Goal: Obtain resource: Download file/media

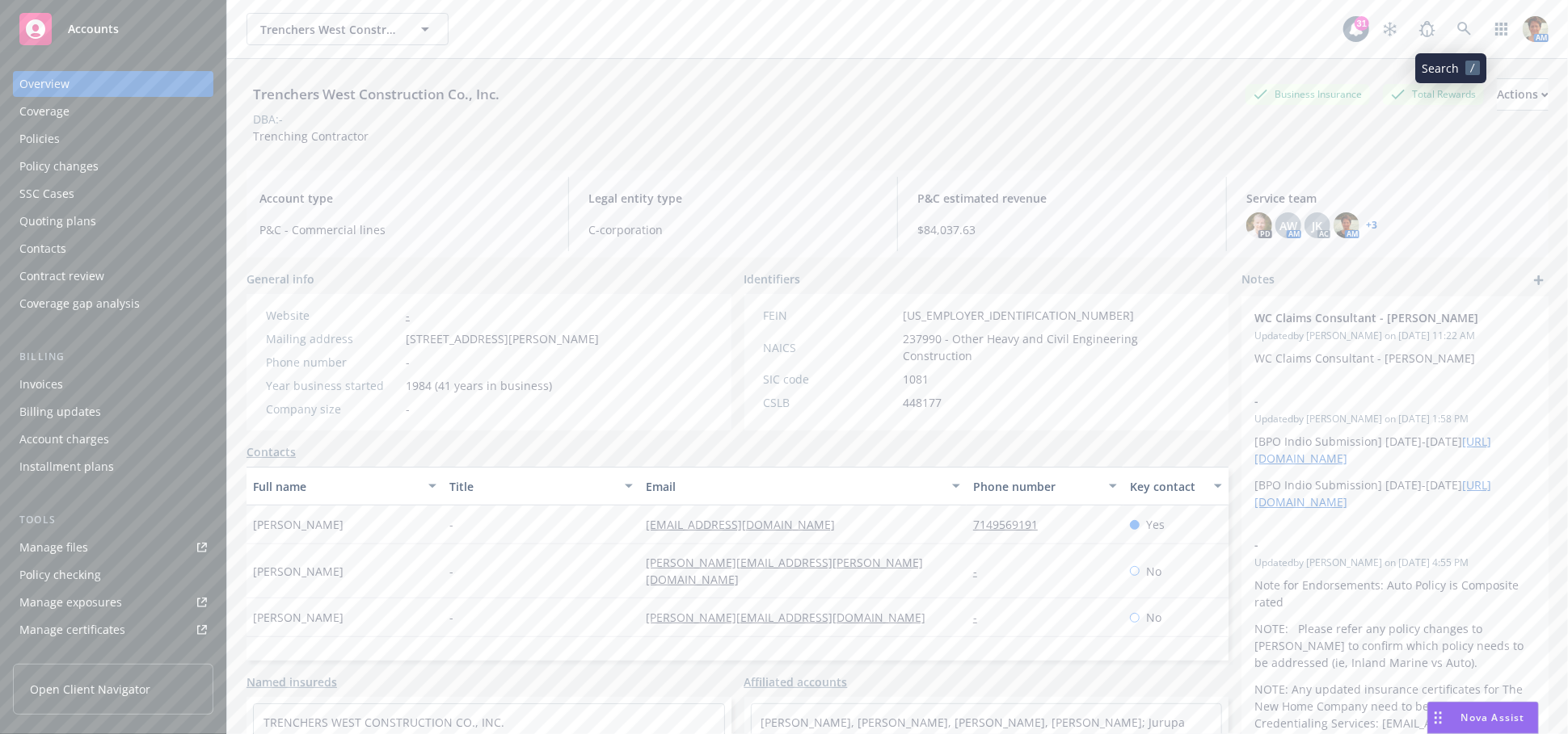
click at [1457, 35] on icon at bounding box center [1464, 28] width 15 height 15
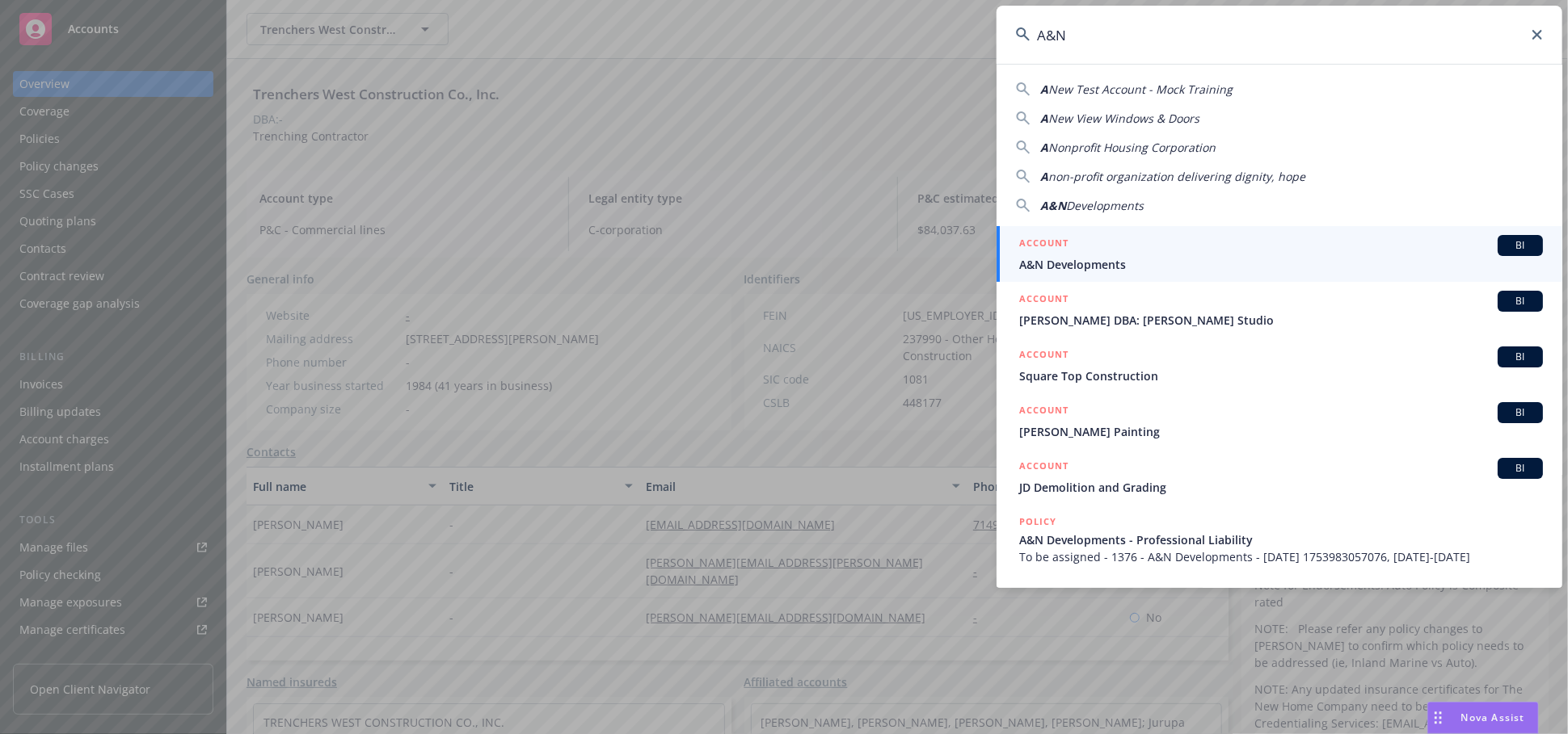
type input "A&N"
click at [1139, 264] on span "A&N Developments" at bounding box center [1281, 263] width 523 height 17
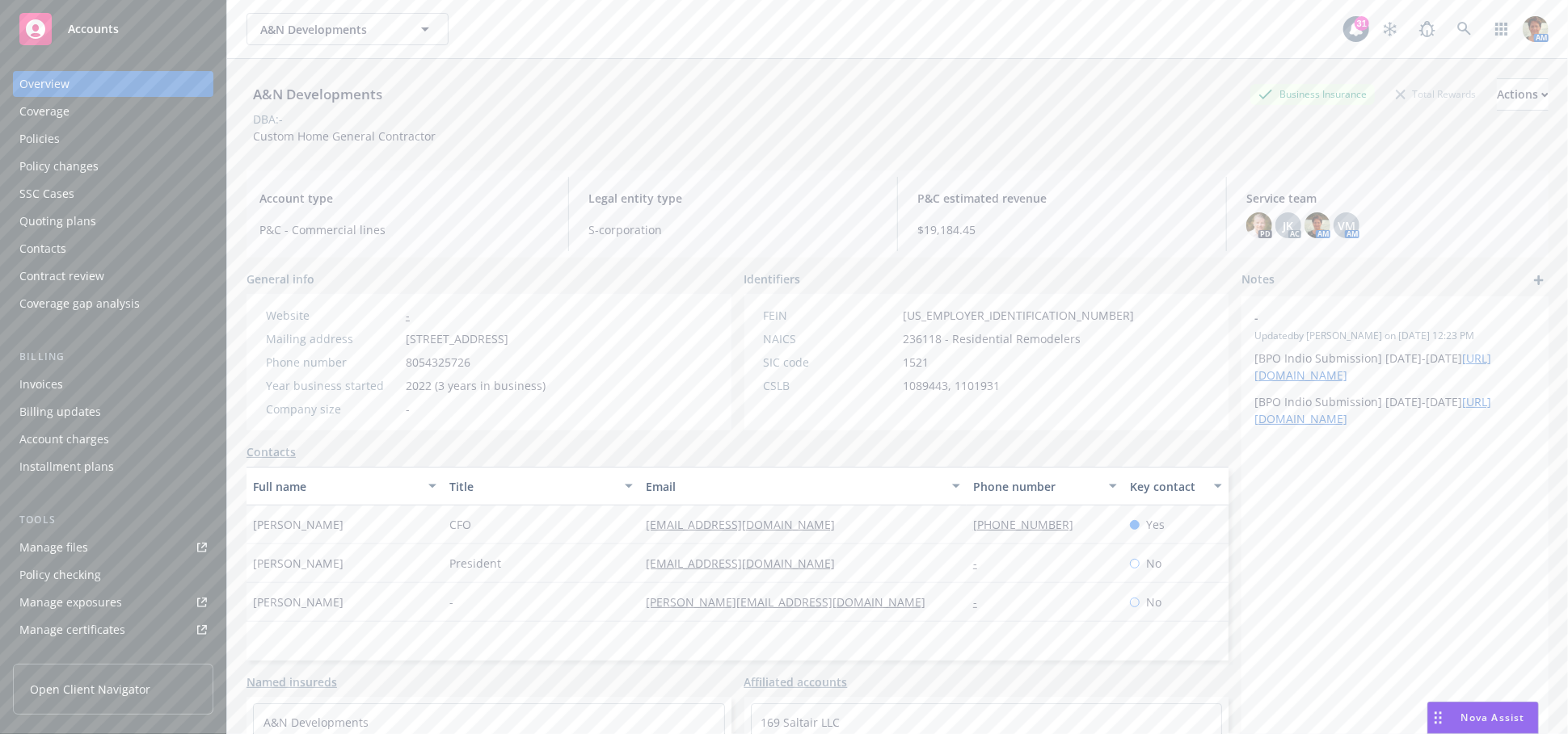
click at [89, 136] on div "Policies" at bounding box center [113, 139] width 188 height 26
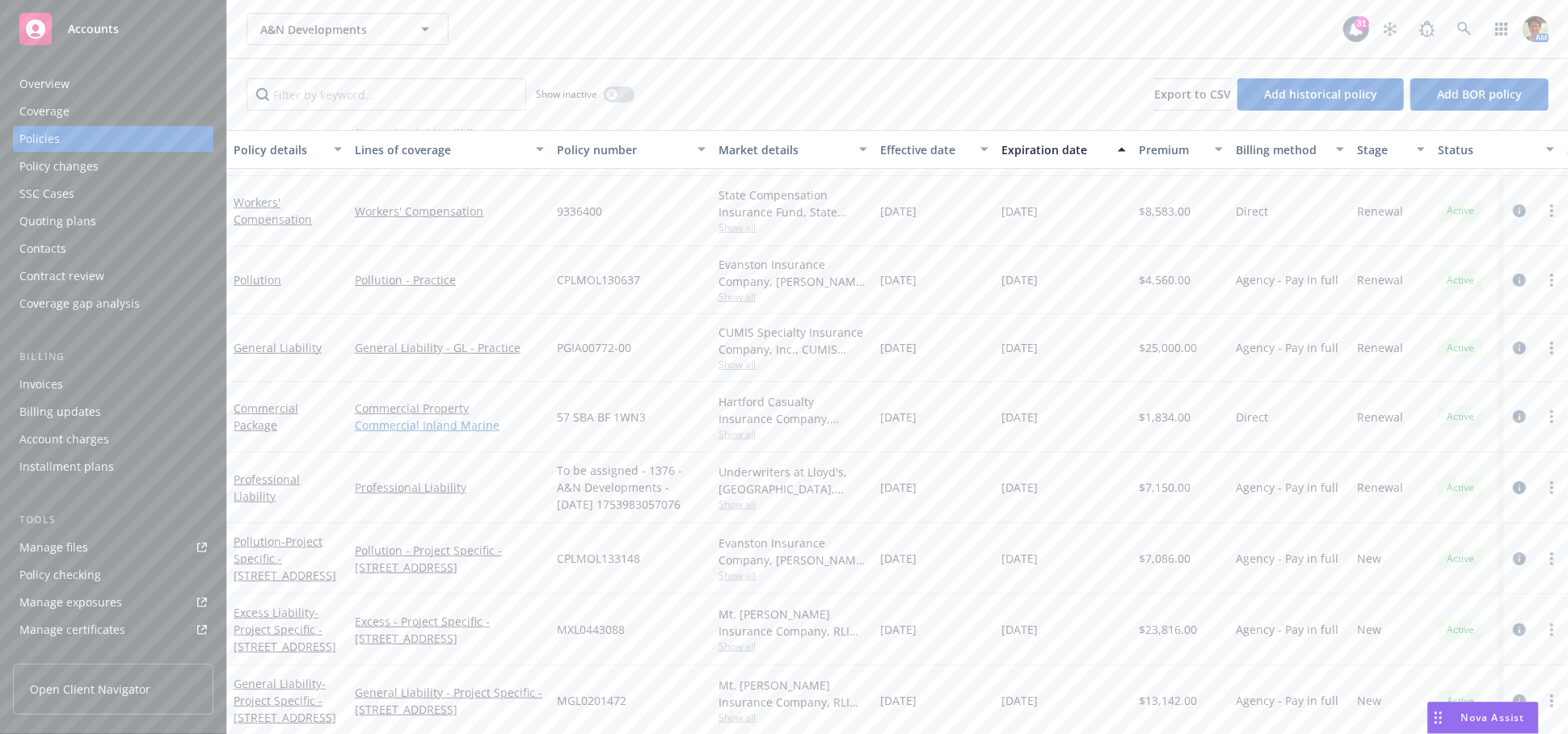
scroll to position [179, 0]
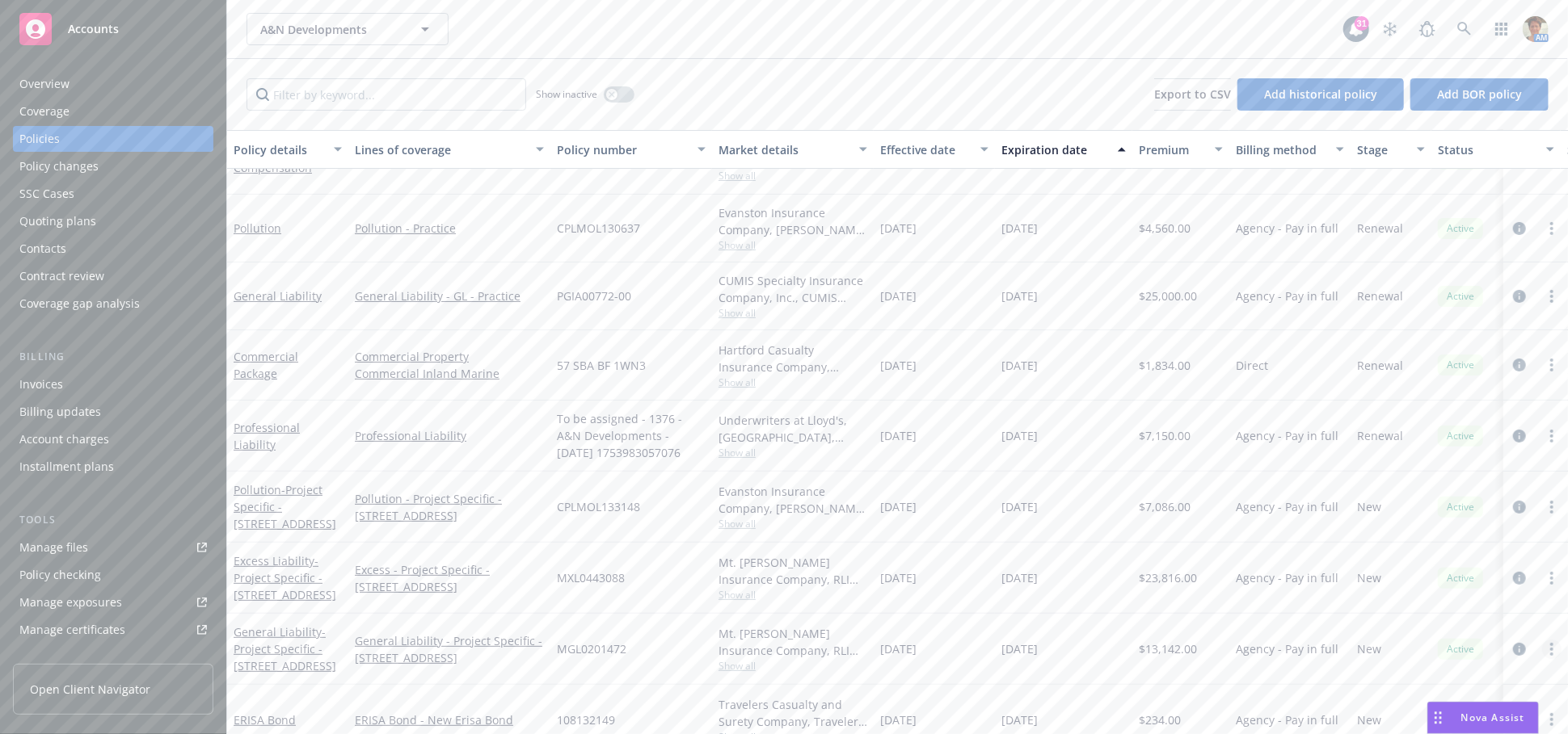
click at [1550, 648] on icon "more" at bounding box center [1550, 648] width 3 height 13
click at [1482, 575] on link "Copy logging email" at bounding box center [1465, 566] width 190 height 32
click at [1458, 27] on icon at bounding box center [1464, 28] width 15 height 15
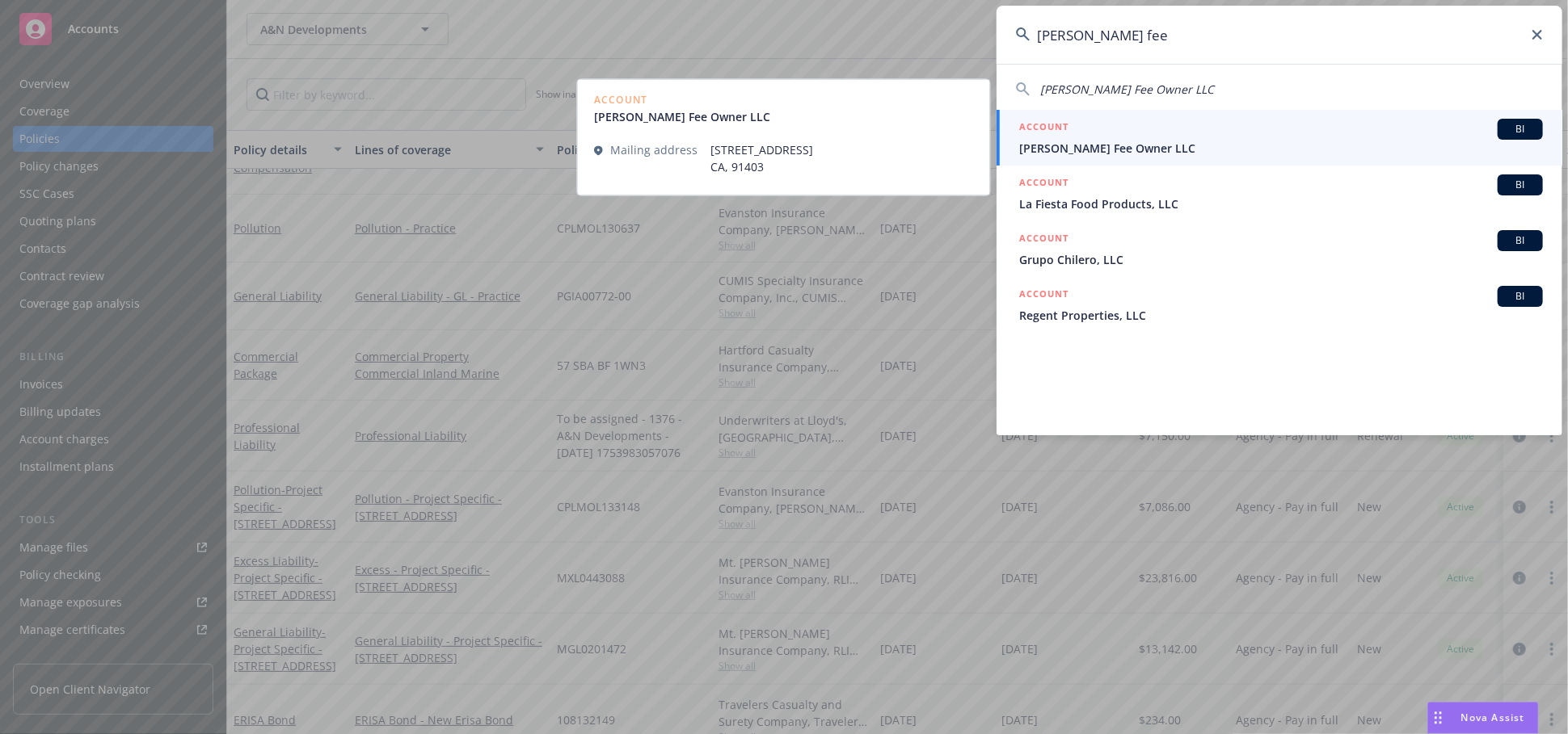
type input "blosser fee"
click at [1168, 117] on link "ACCOUNT BI Blosser Fee Owner LLC" at bounding box center [1279, 137] width 566 height 55
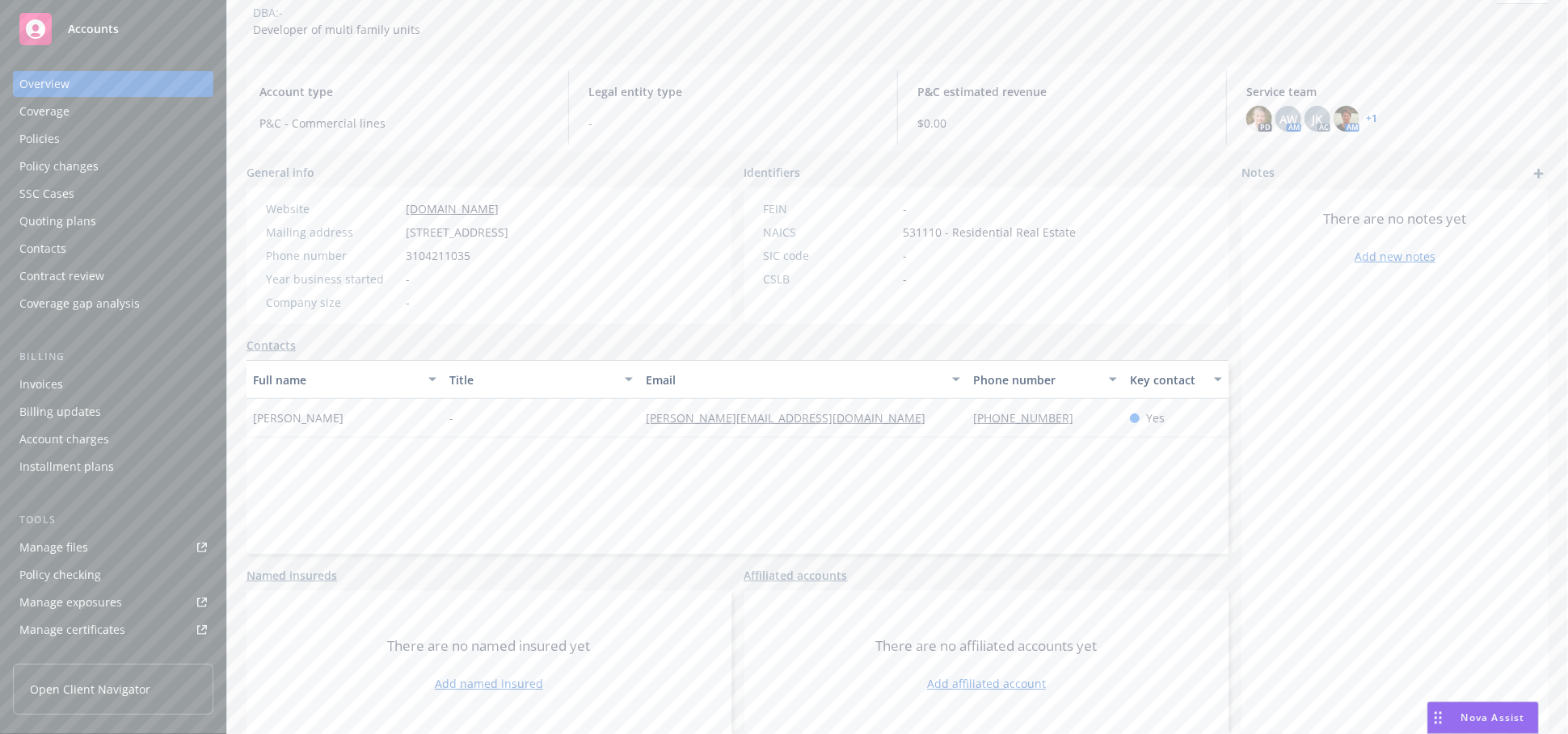
scroll to position [110, 0]
click at [79, 225] on div "Quoting plans" at bounding box center [57, 221] width 77 height 26
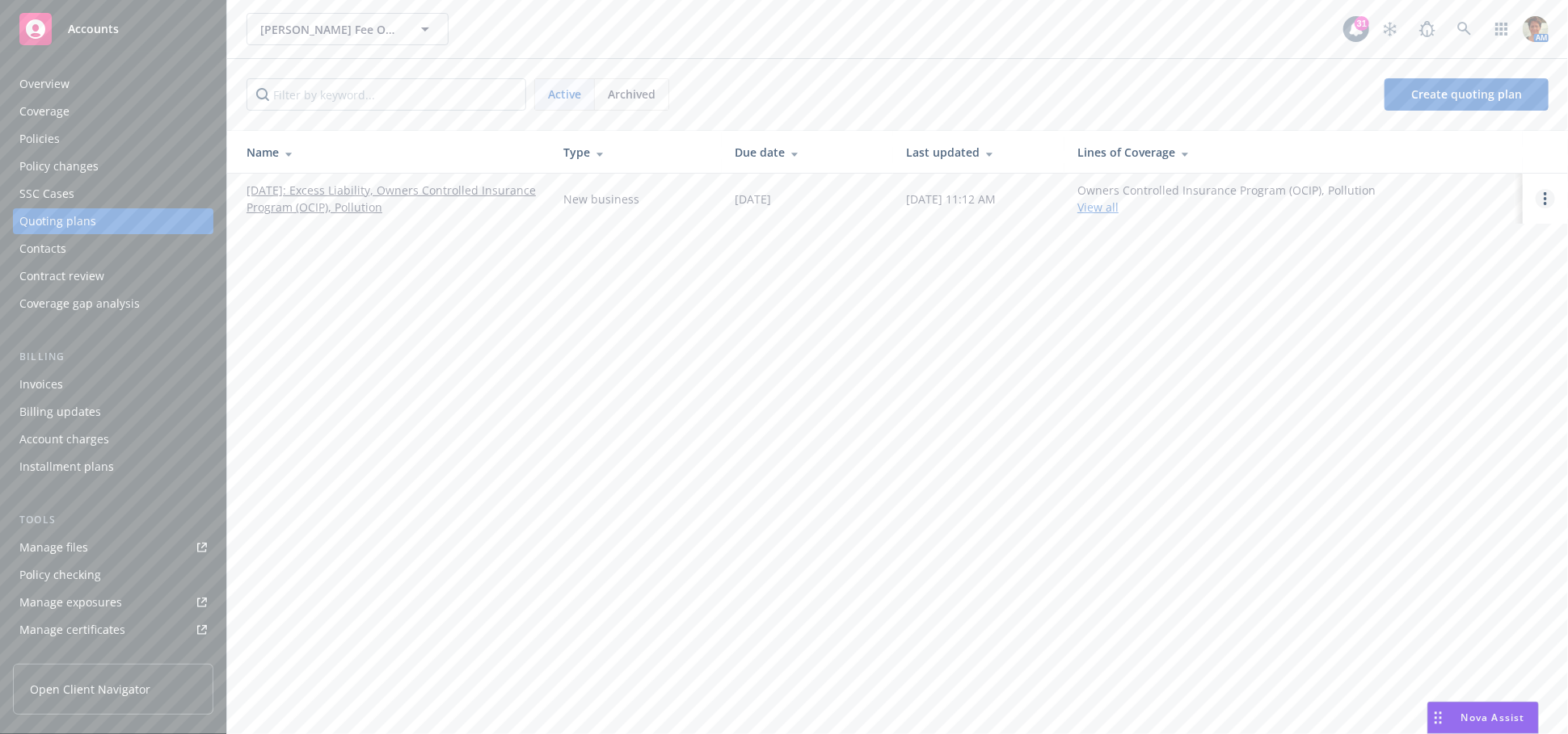
click at [1546, 203] on circle "Open options" at bounding box center [1545, 203] width 3 height 3
click at [1440, 116] on span "Rename" at bounding box center [1434, 122] width 84 height 16
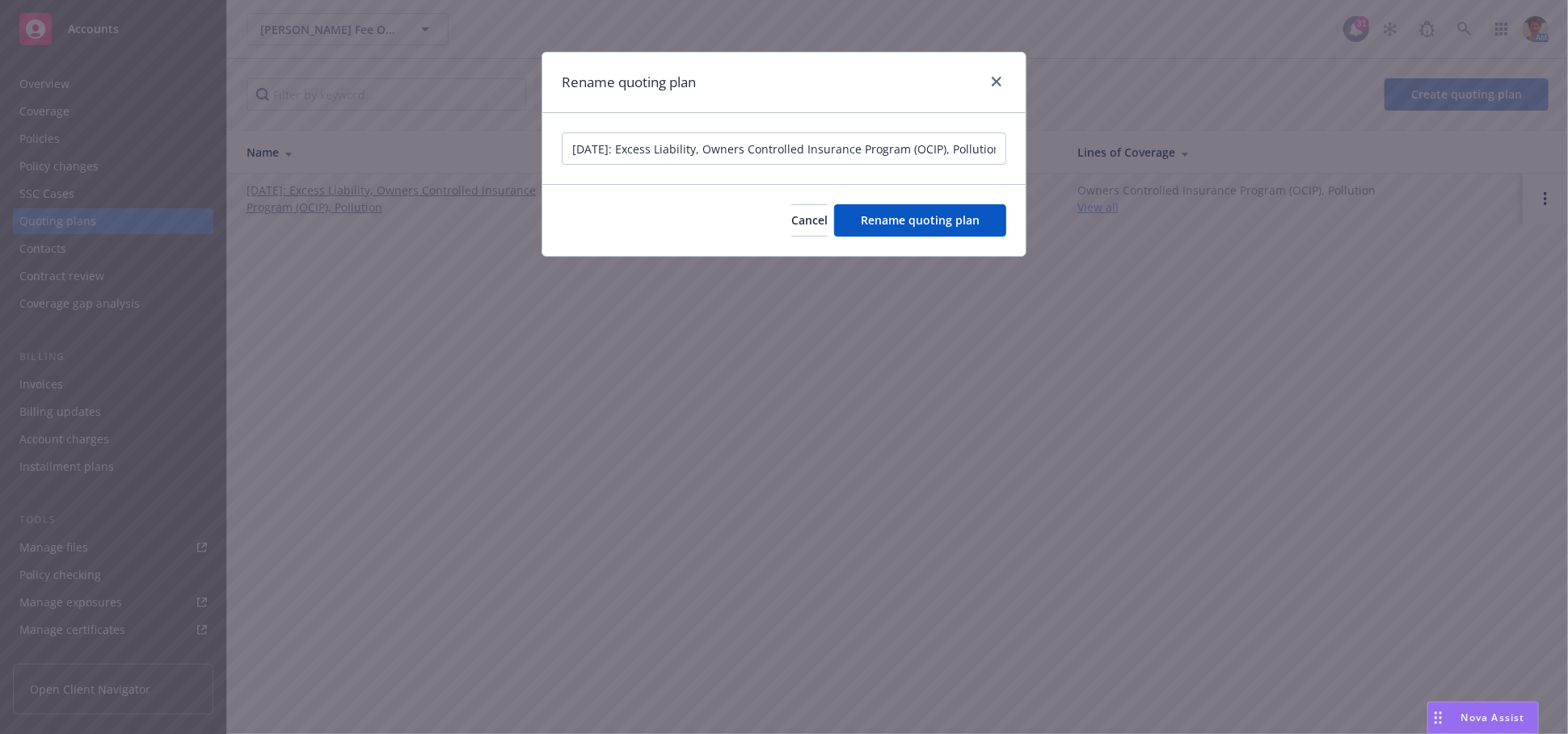
scroll to position [0, 17]
click at [704, 150] on input "10/21/2025: Excess Liability, Owners Controlled Insurance Program (OCIP), Pollu…" at bounding box center [783, 148] width 445 height 32
type input "10/21/2025: Excess Liability, GL-OCIP, Pollution - New Business 09/2025"
click at [983, 209] on button "Rename quoting plan" at bounding box center [919, 220] width 172 height 32
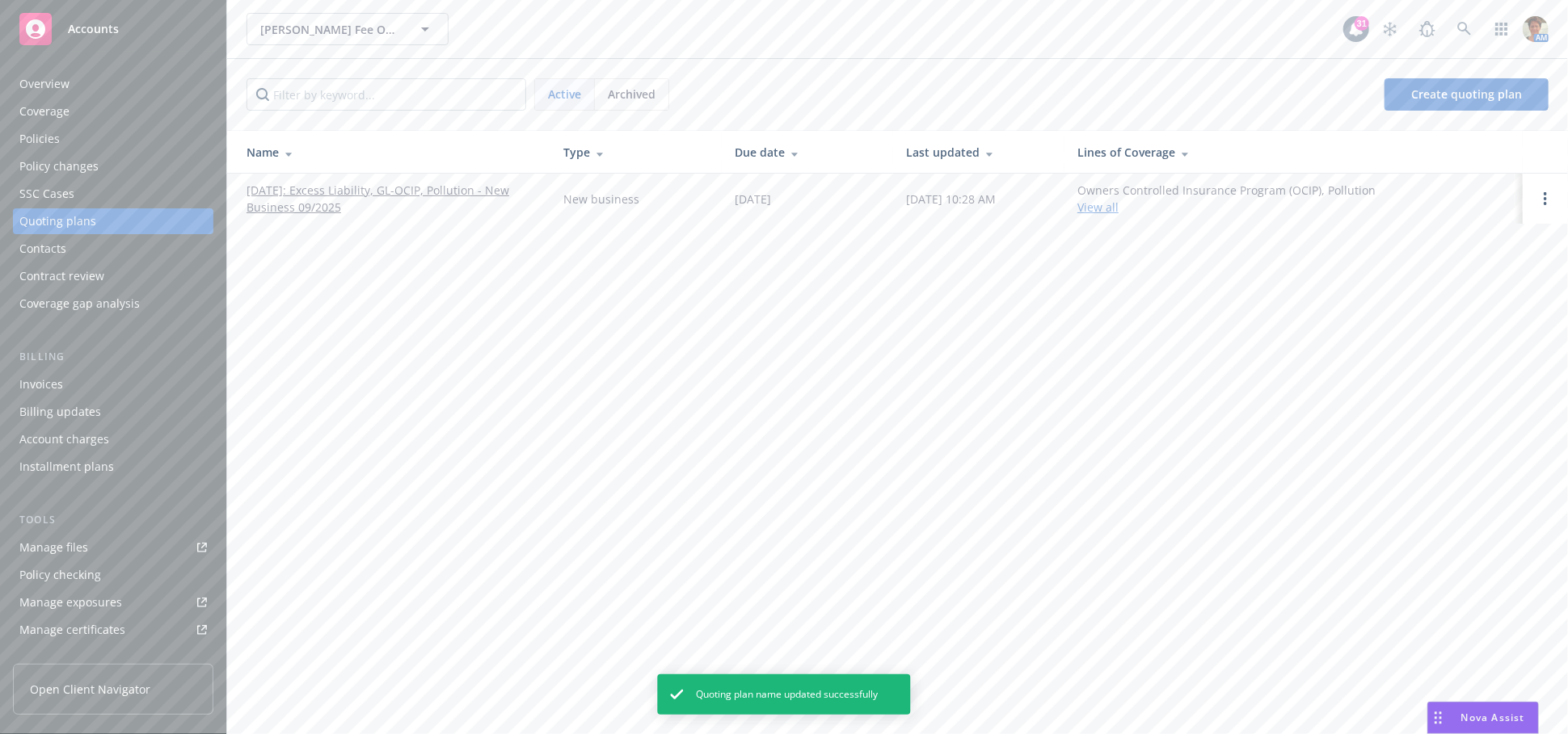
click at [345, 198] on link "10/21/2025: Excess Liability, GL-OCIP, Pollution - New Business 09/2025" at bounding box center [391, 198] width 291 height 34
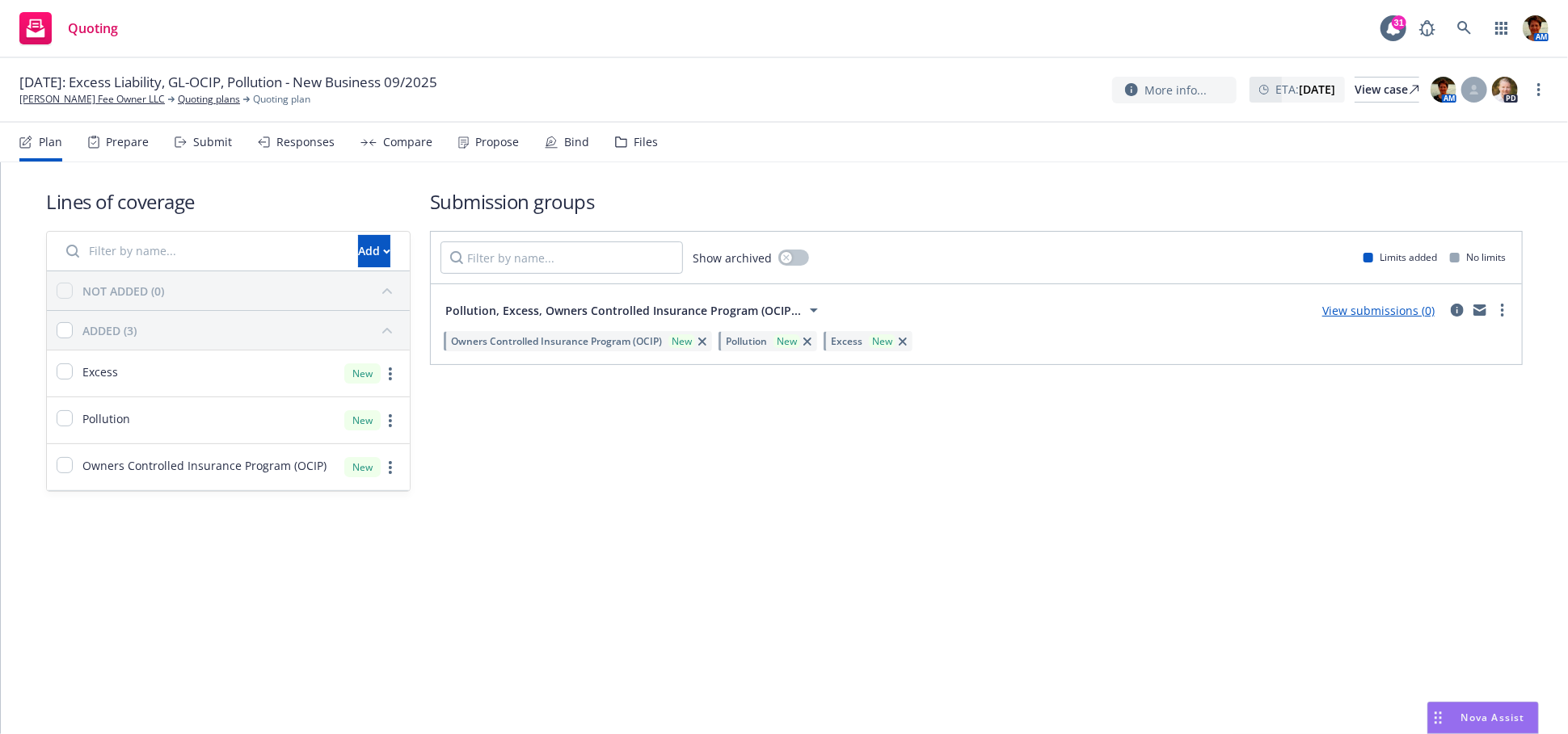
click at [219, 144] on div "Submit" at bounding box center [213, 142] width 39 height 13
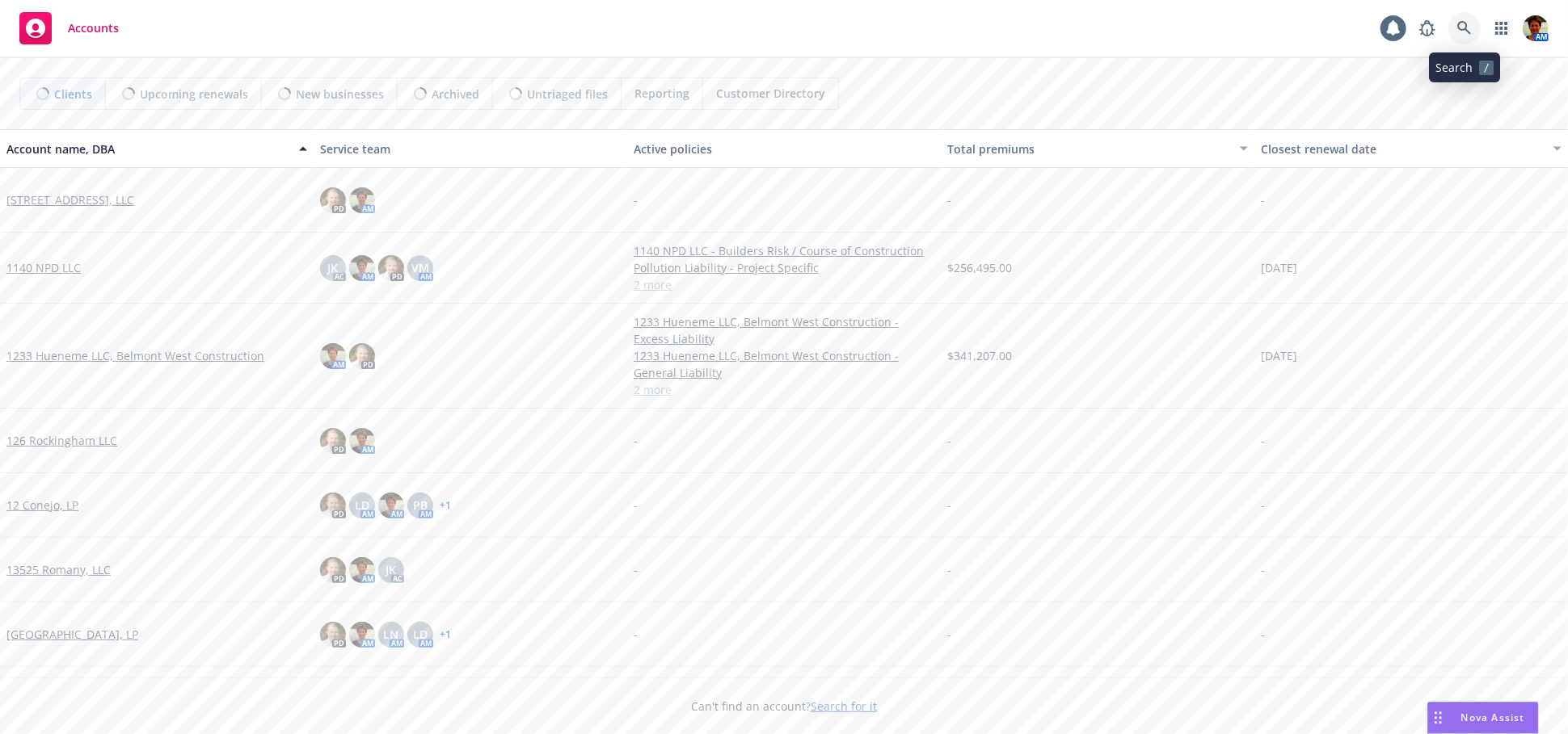
click at [1467, 21] on icon at bounding box center [1464, 28] width 15 height 15
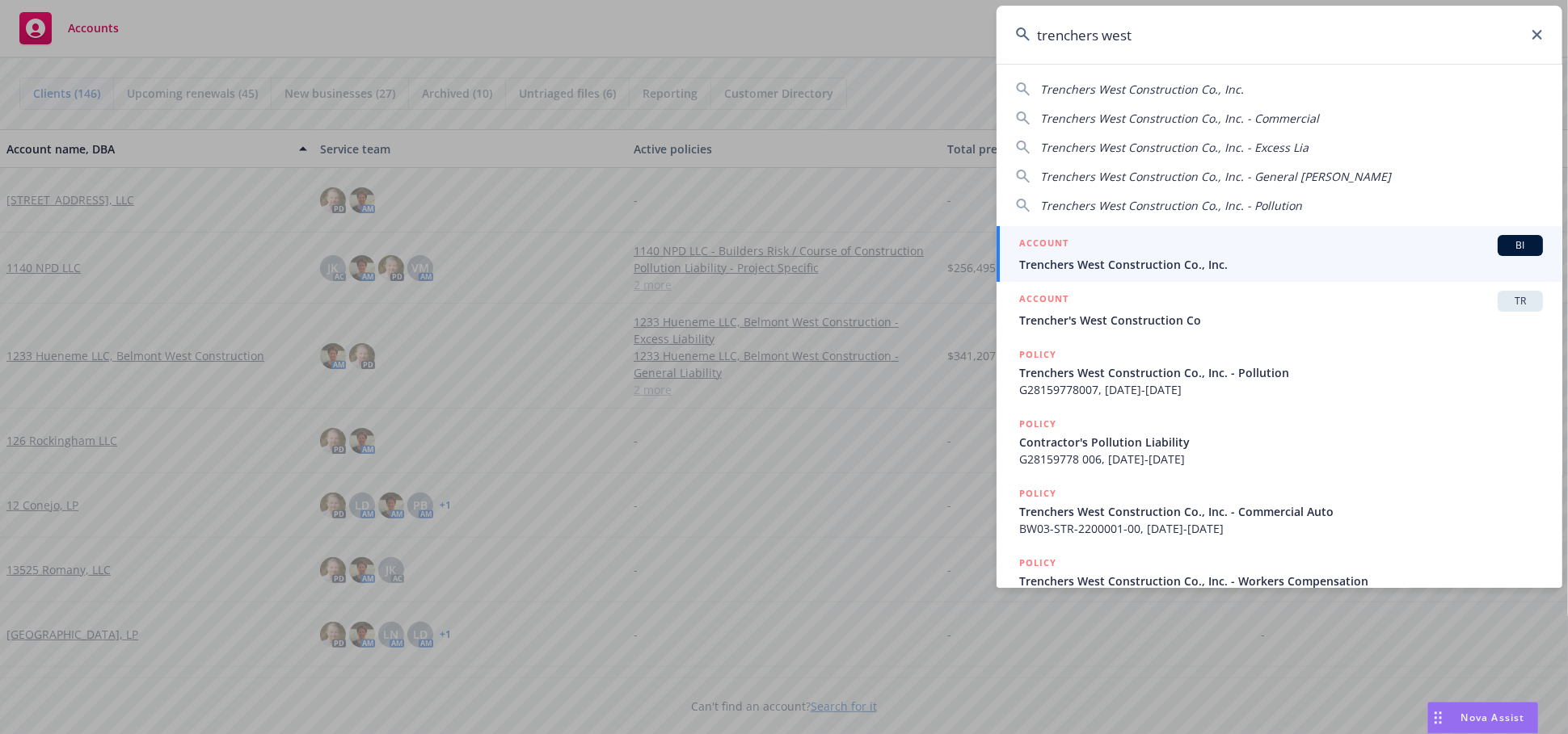
drag, startPoint x: 1168, startPoint y: 38, endPoint x: 1029, endPoint y: 41, distance: 139.0
click at [1029, 41] on div "trenchers west" at bounding box center [1279, 35] width 566 height 58
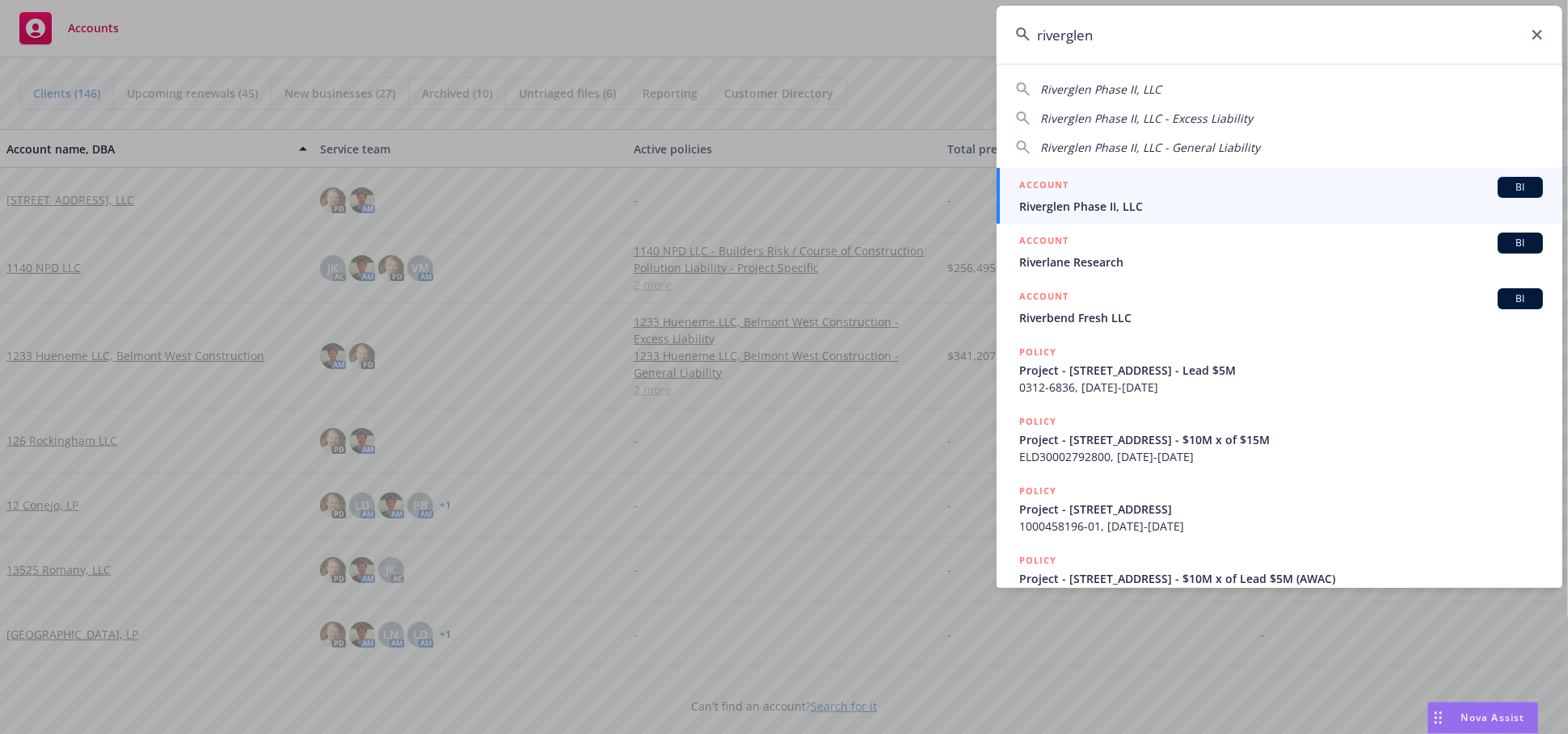
type input "riverglen"
click at [1082, 208] on span "Riverglen Phase II, LLC" at bounding box center [1281, 206] width 523 height 17
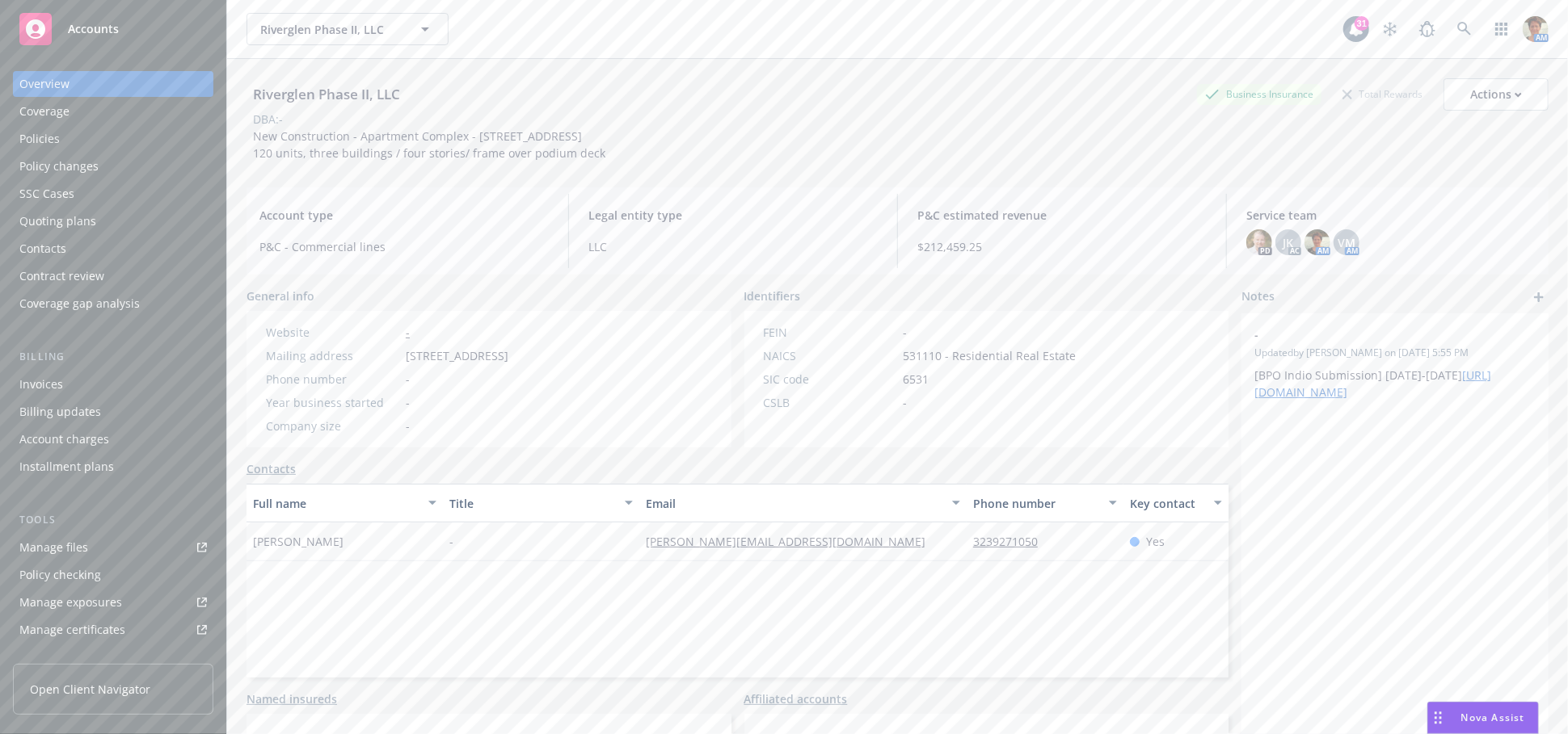
click at [46, 385] on div "Invoices" at bounding box center [41, 384] width 44 height 26
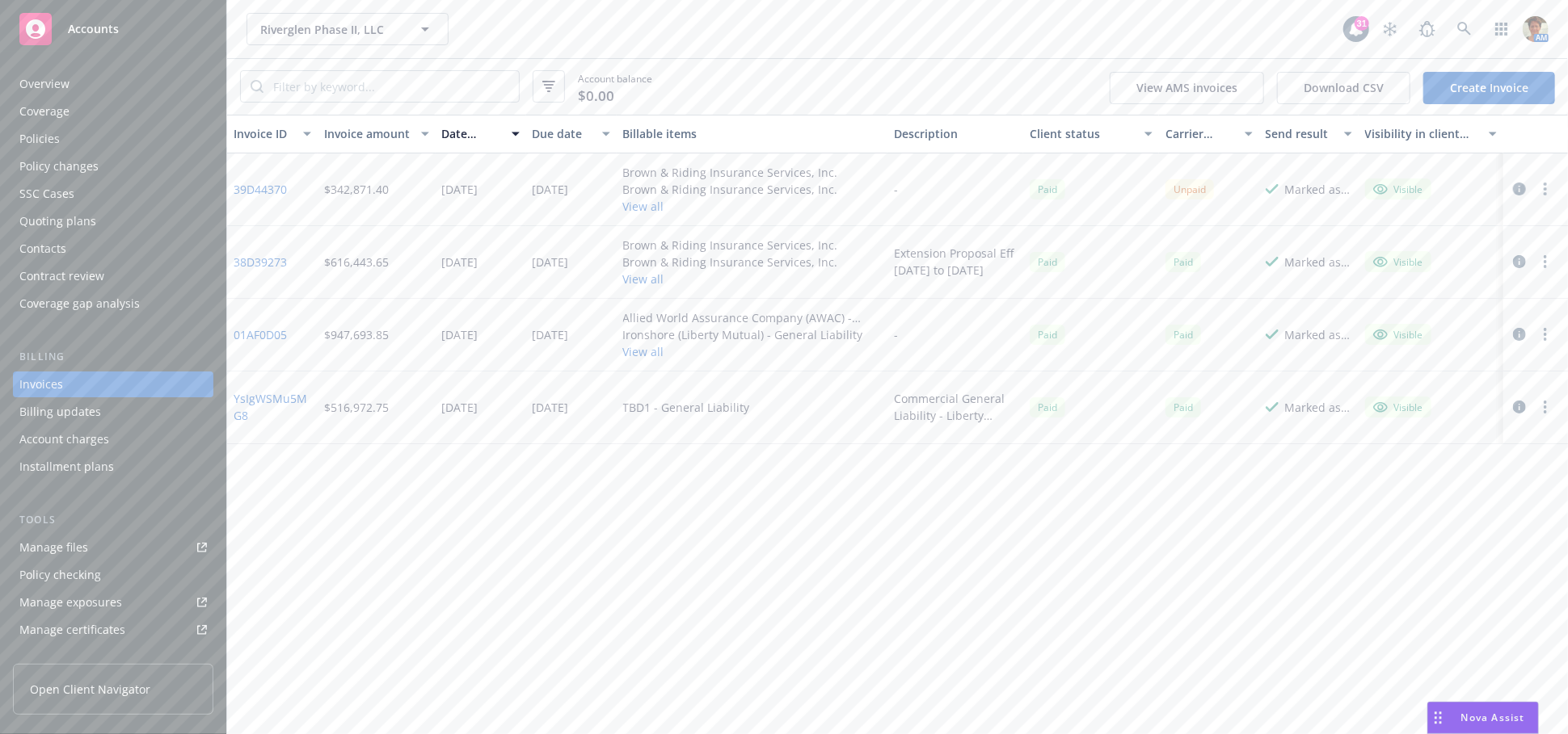
click at [256, 187] on link "39D44370" at bounding box center [260, 189] width 53 height 17
click at [1468, 31] on icon at bounding box center [1464, 28] width 15 height 15
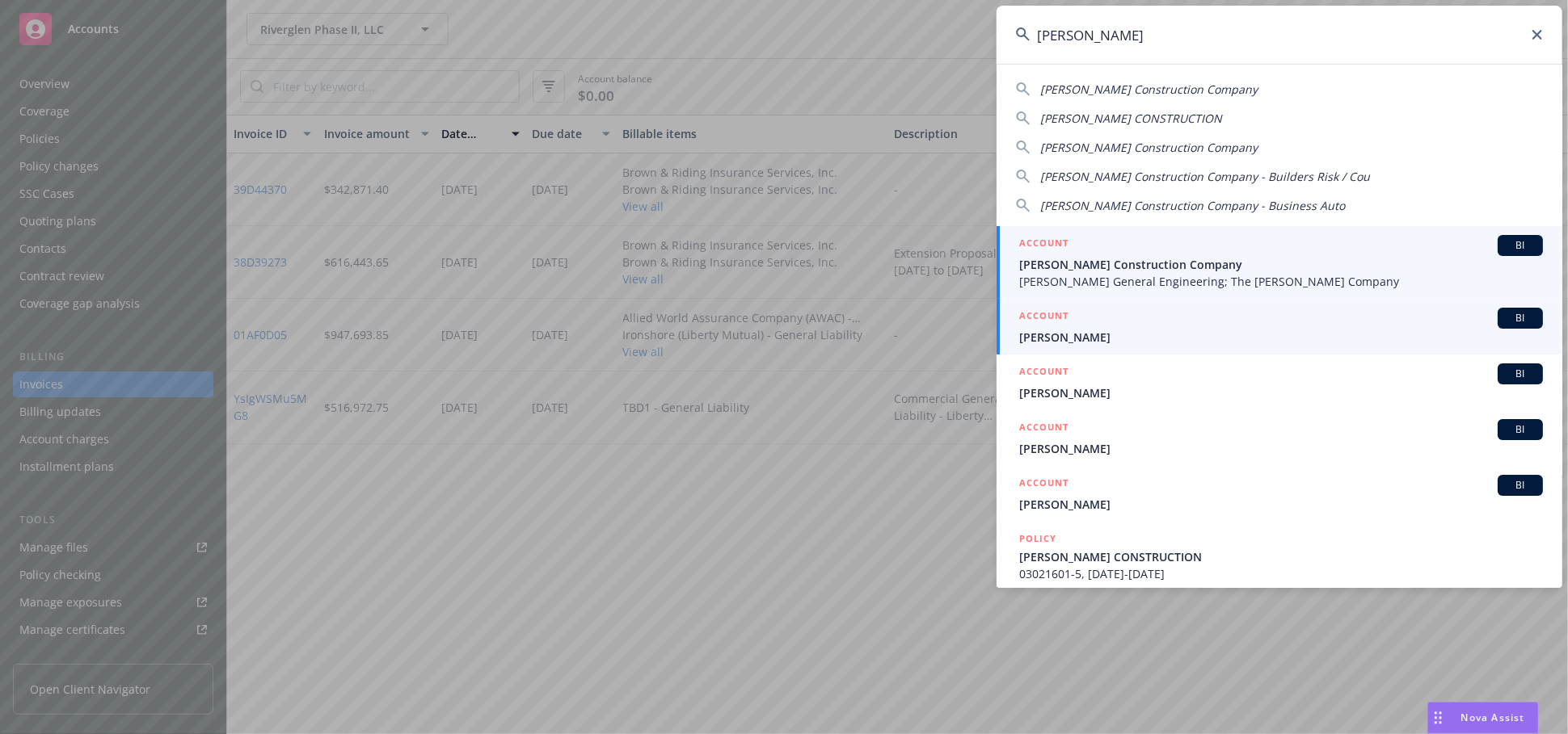
type input "philbin"
click at [1054, 275] on span "[PERSON_NAME] General Engineering; The [PERSON_NAME] Company" at bounding box center [1281, 281] width 523 height 17
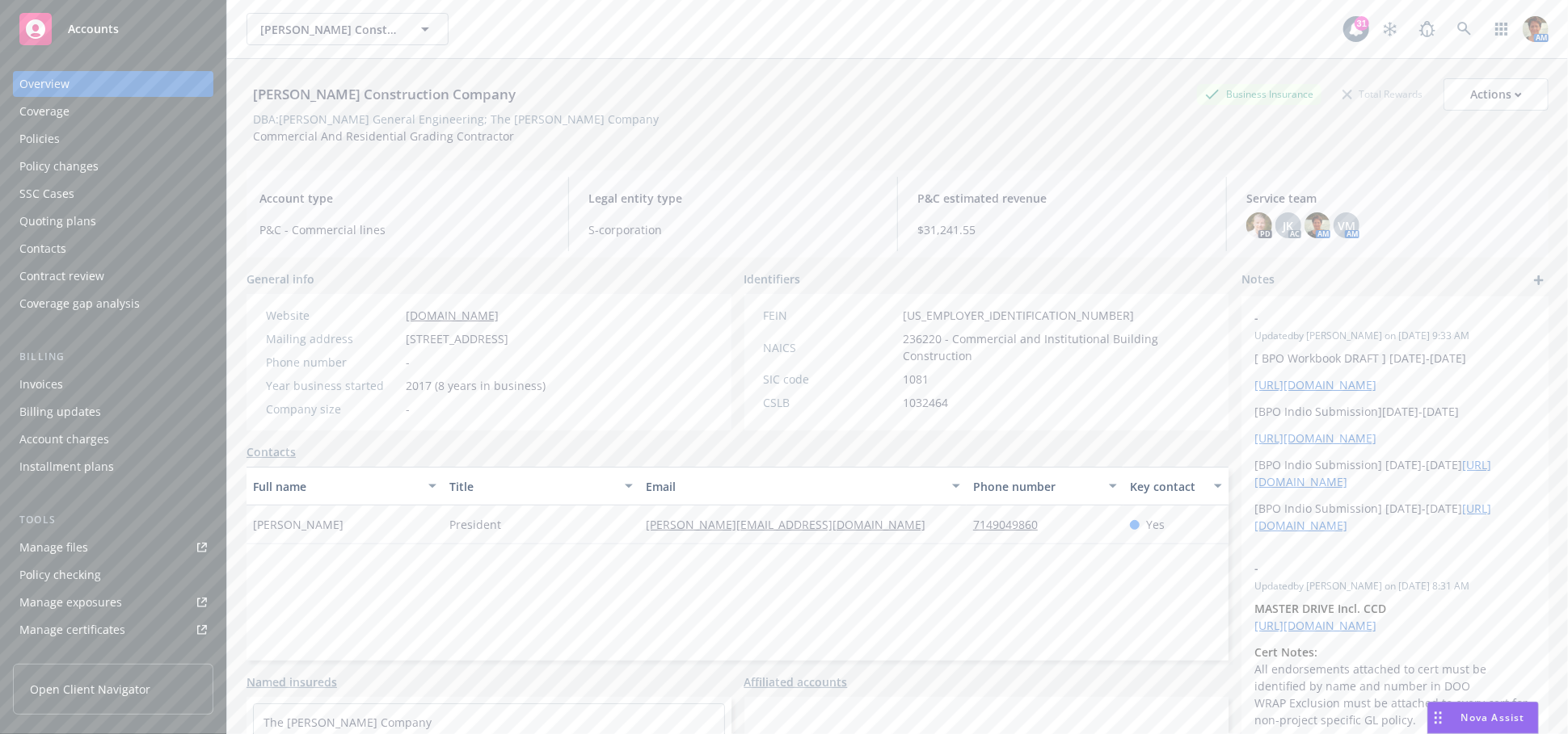
click at [104, 129] on div "Policies" at bounding box center [113, 139] width 188 height 26
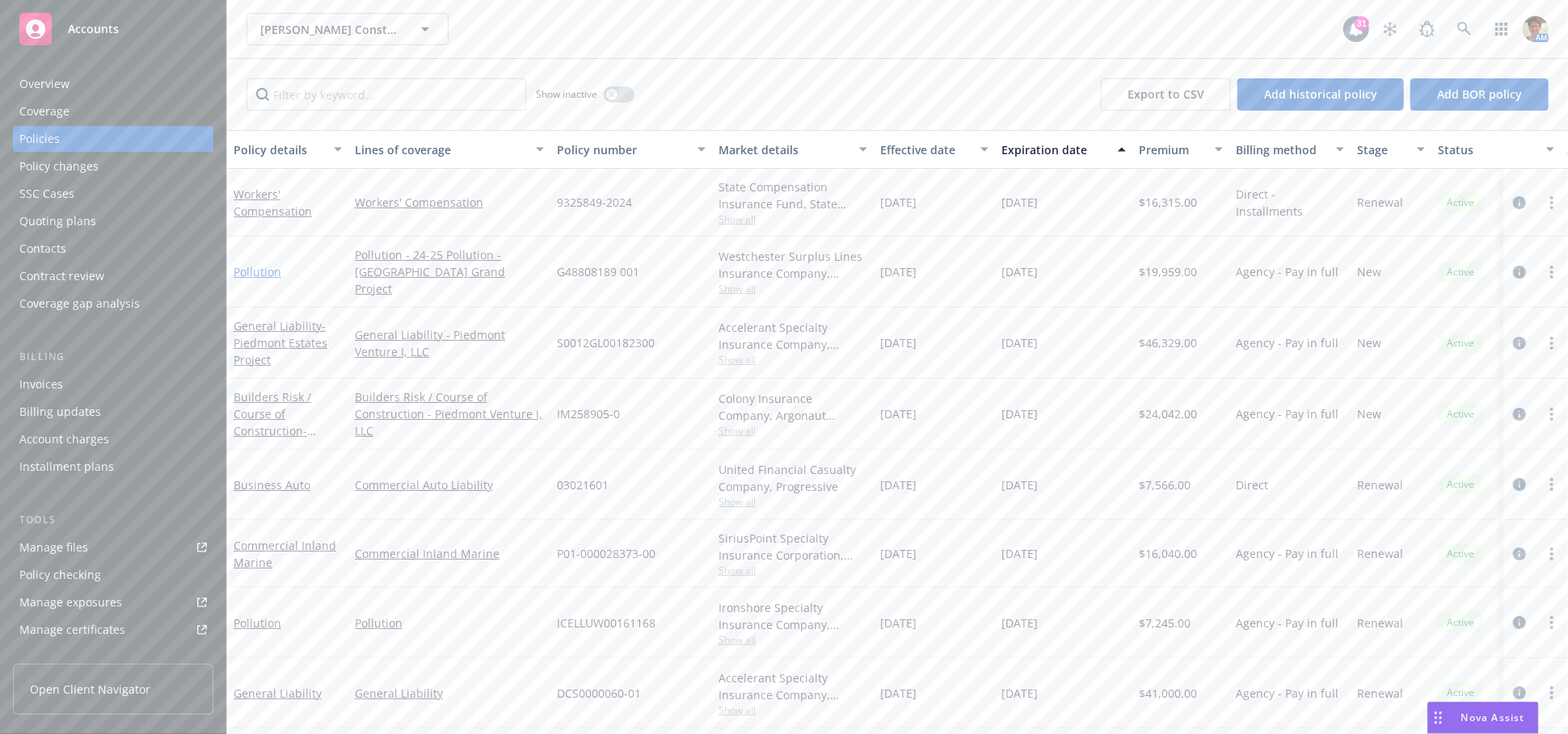
click at [273, 269] on link "Pollution" at bounding box center [257, 272] width 48 height 16
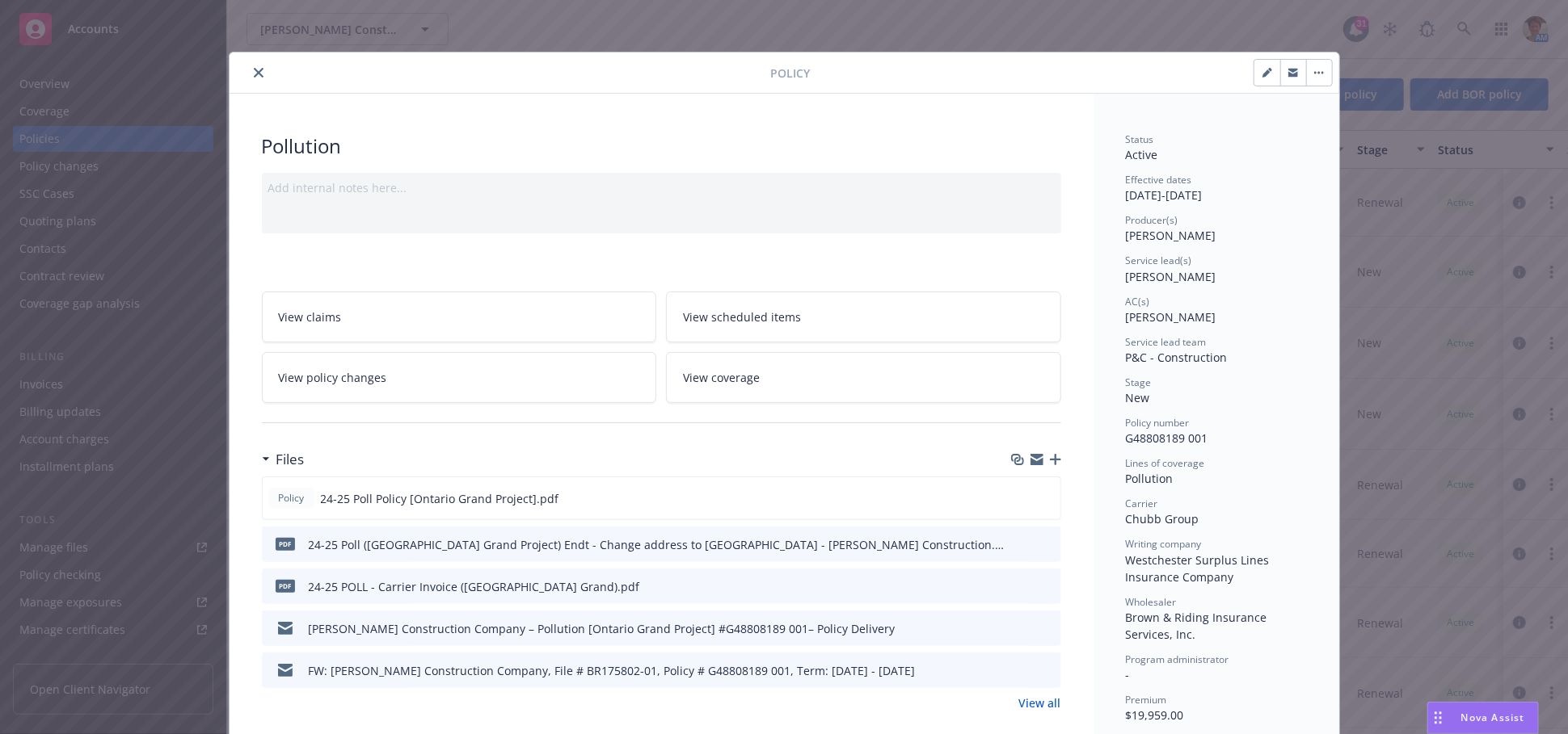
scroll to position [89, 0]
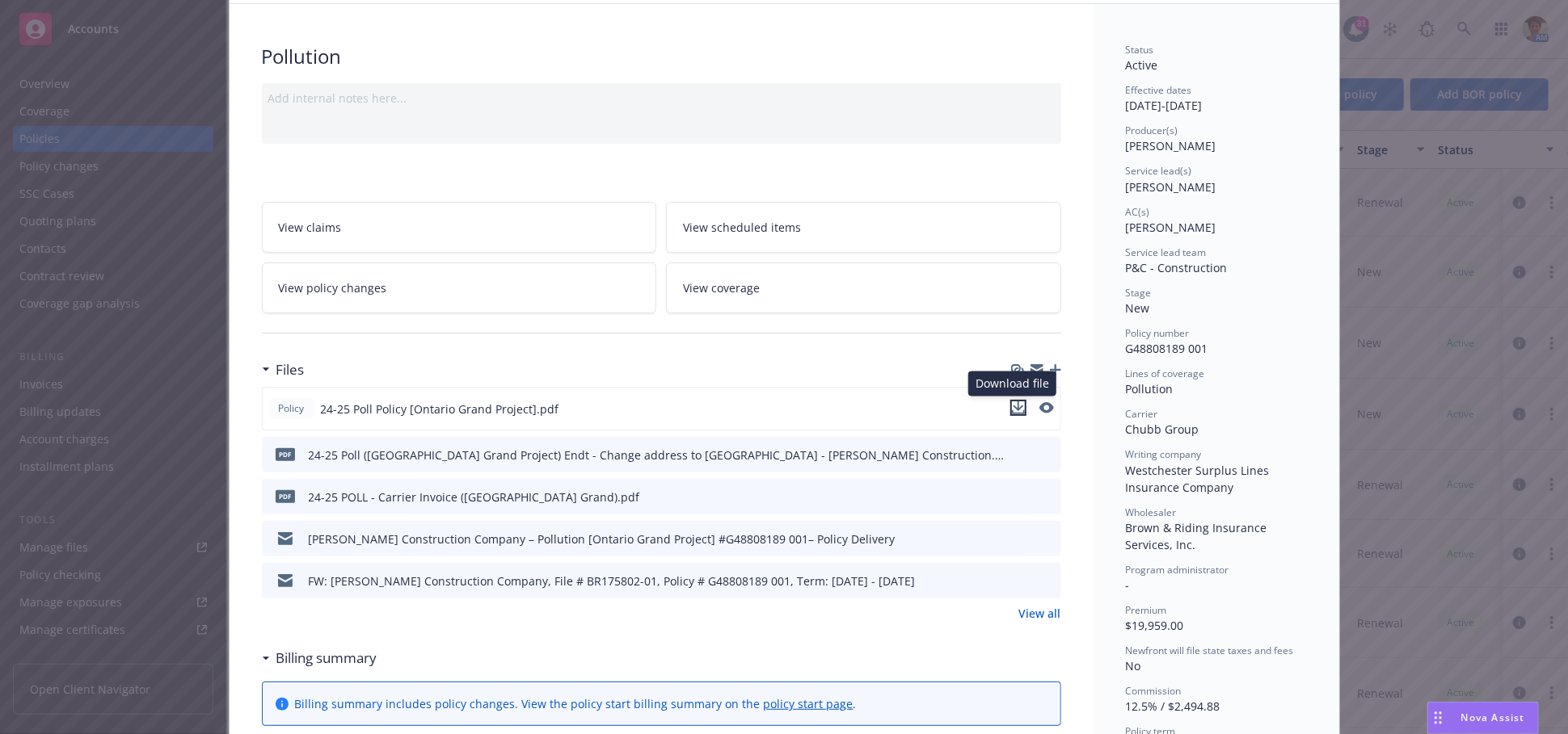
click at [1013, 408] on icon "download file" at bounding box center [1017, 406] width 11 height 10
click at [1049, 610] on link "View all" at bounding box center [1040, 612] width 42 height 17
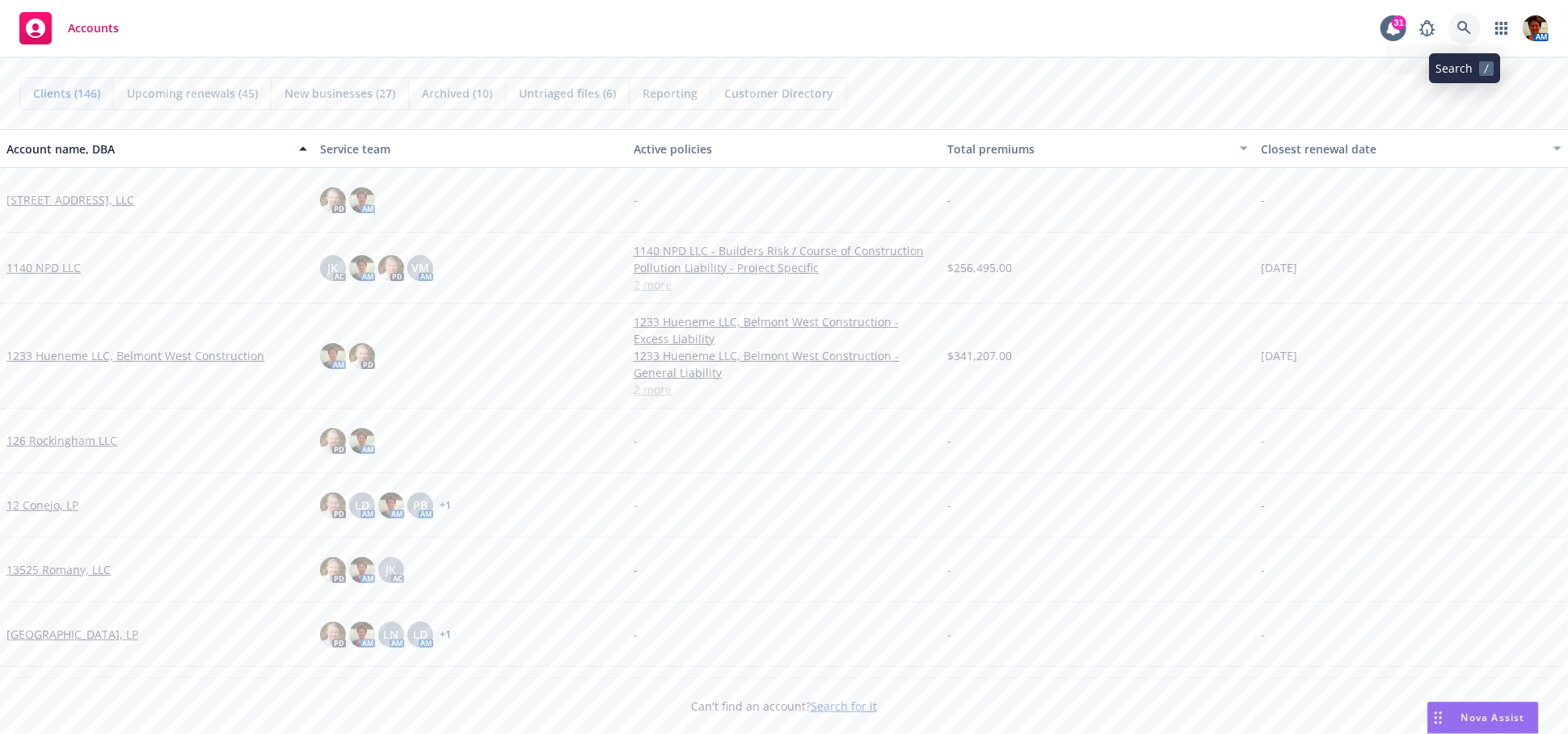
click at [1467, 29] on icon at bounding box center [1464, 28] width 15 height 15
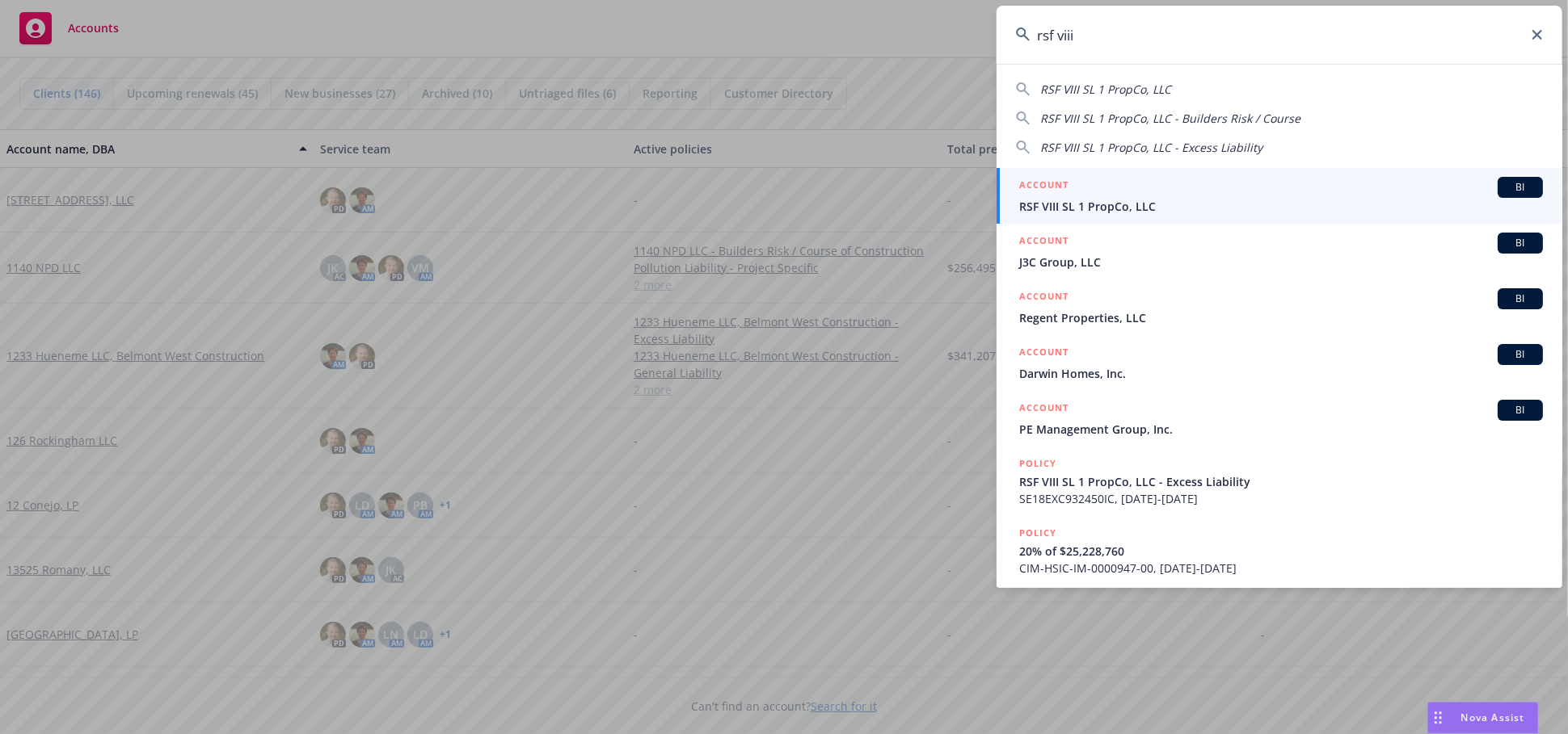
type input "rsf viii"
click at [1148, 198] on span "RSF VIII SL 1 PropCo, LLC" at bounding box center [1281, 206] width 523 height 17
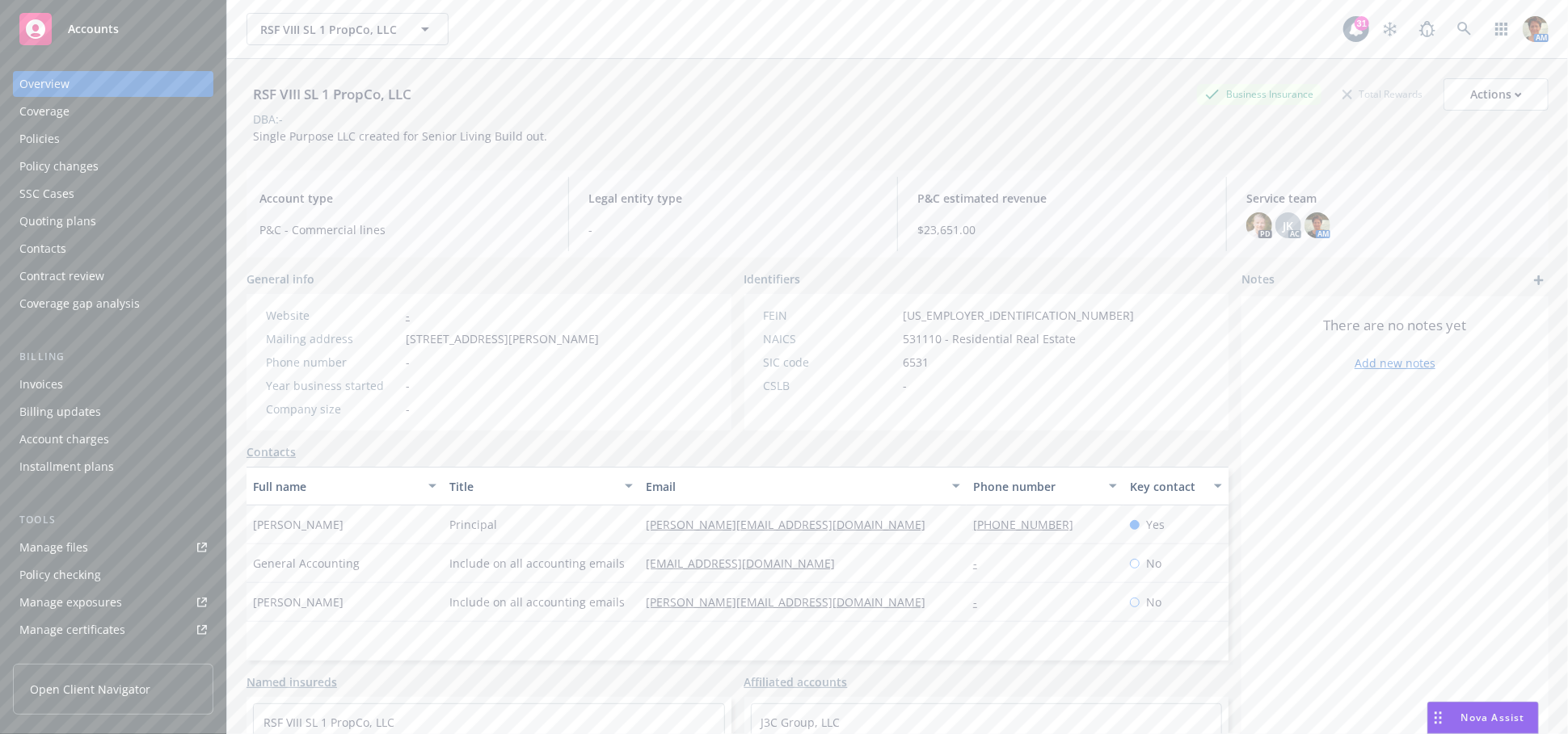
click at [69, 133] on div "Policies" at bounding box center [113, 139] width 188 height 26
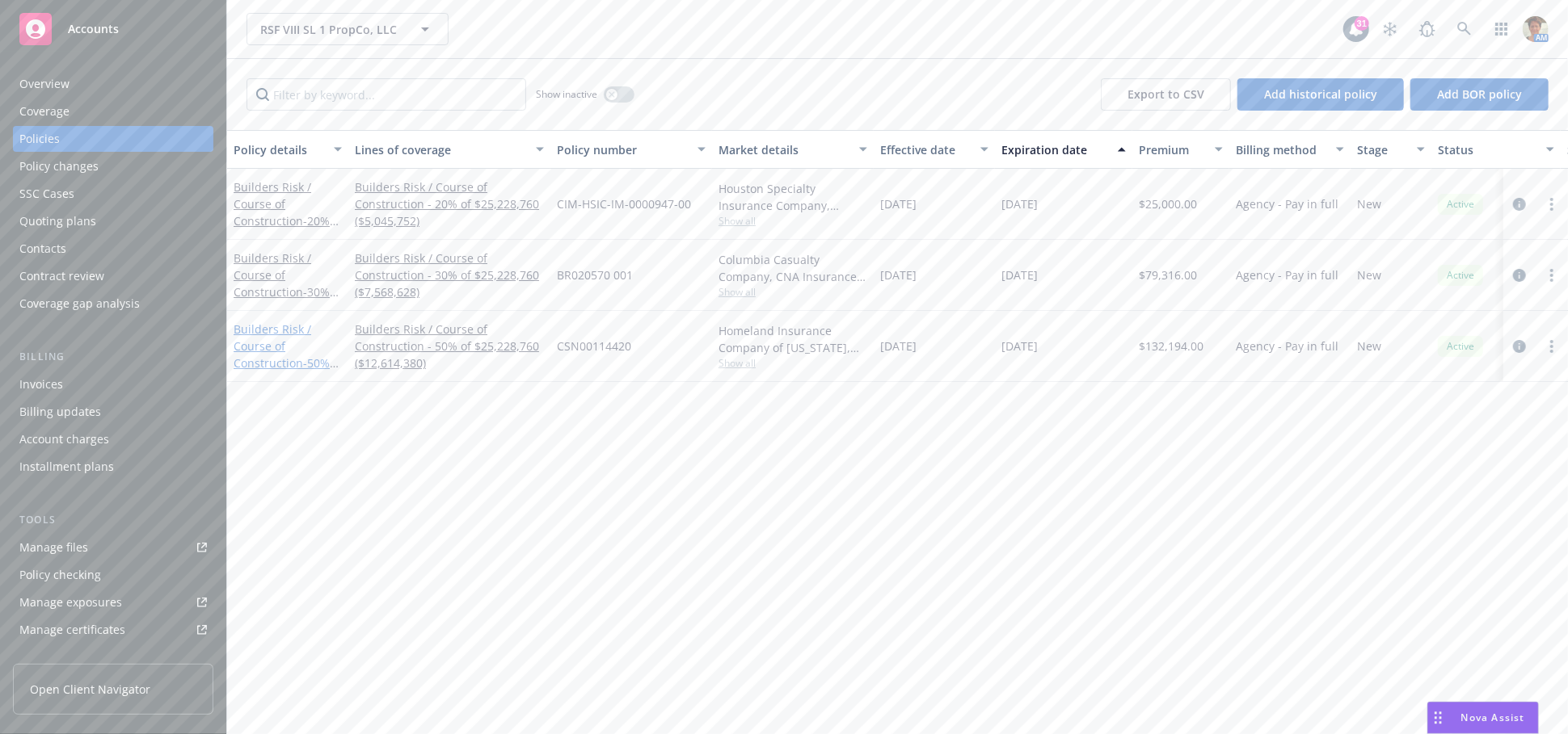
click at [261, 332] on link "Builders Risk / Course of Construction - 50% of $25,228,760 ($12,614,380)" at bounding box center [281, 364] width 96 height 84
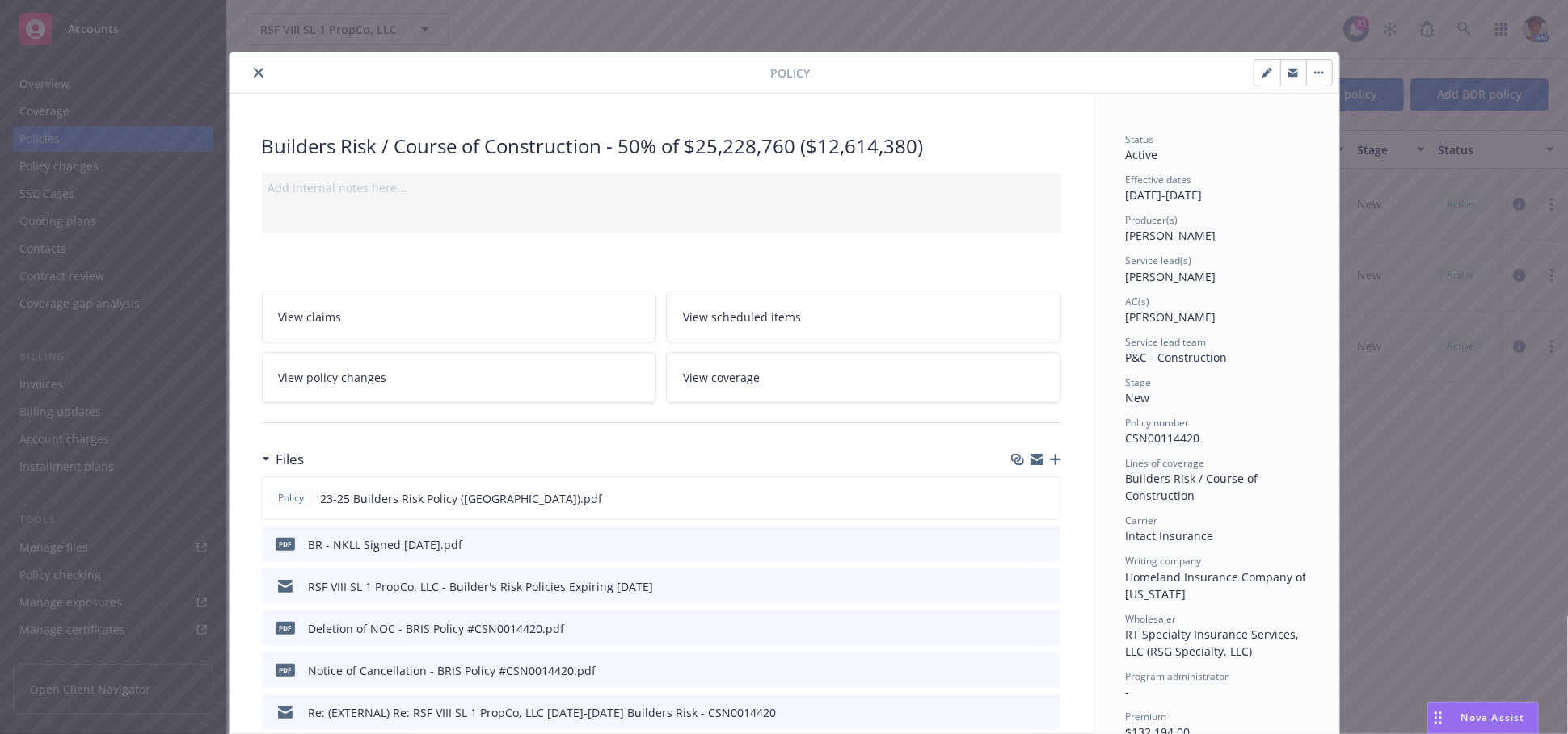
click at [256, 69] on icon "close" at bounding box center [259, 73] width 10 height 10
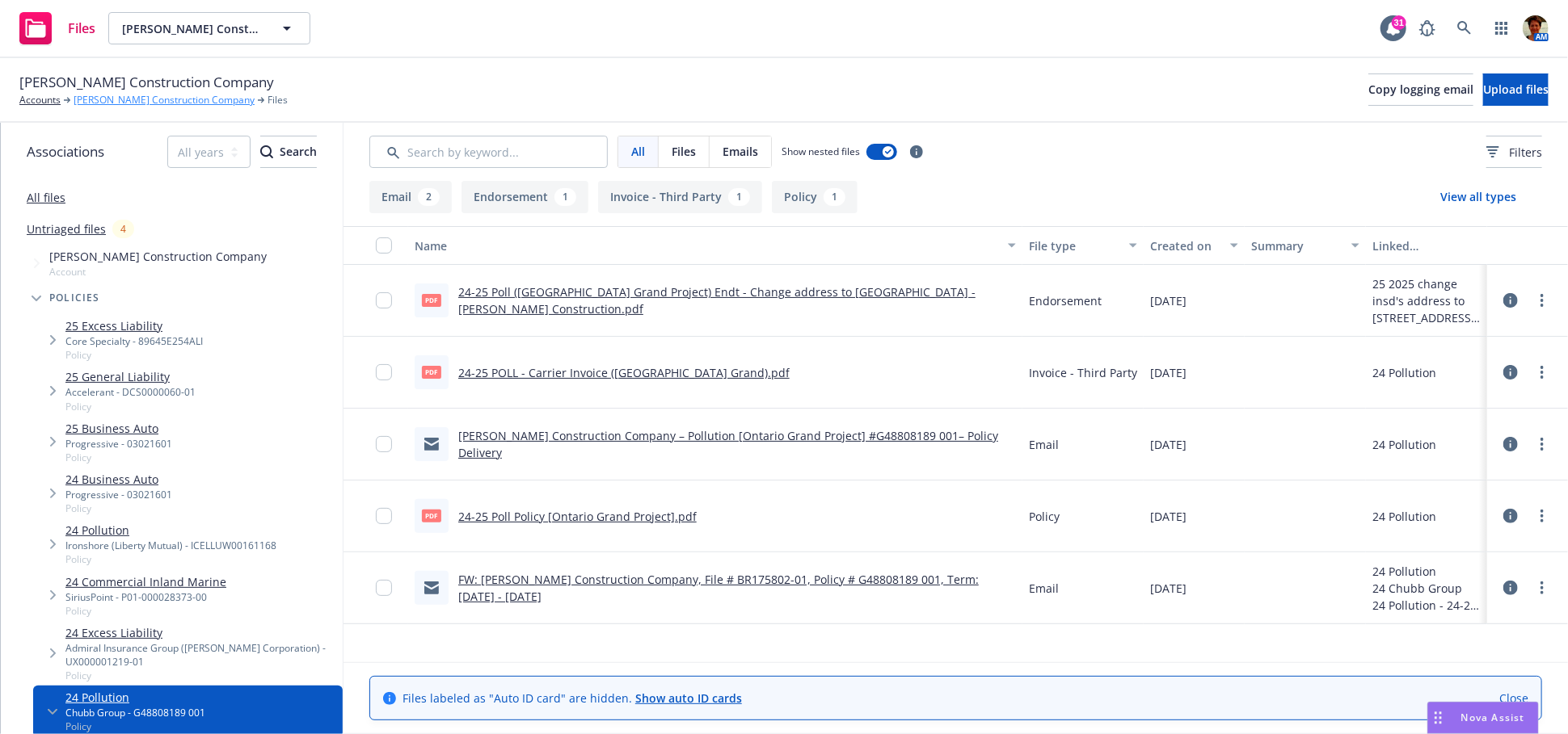
click at [82, 106] on link "[PERSON_NAME] Construction Company" at bounding box center [164, 100] width 181 height 15
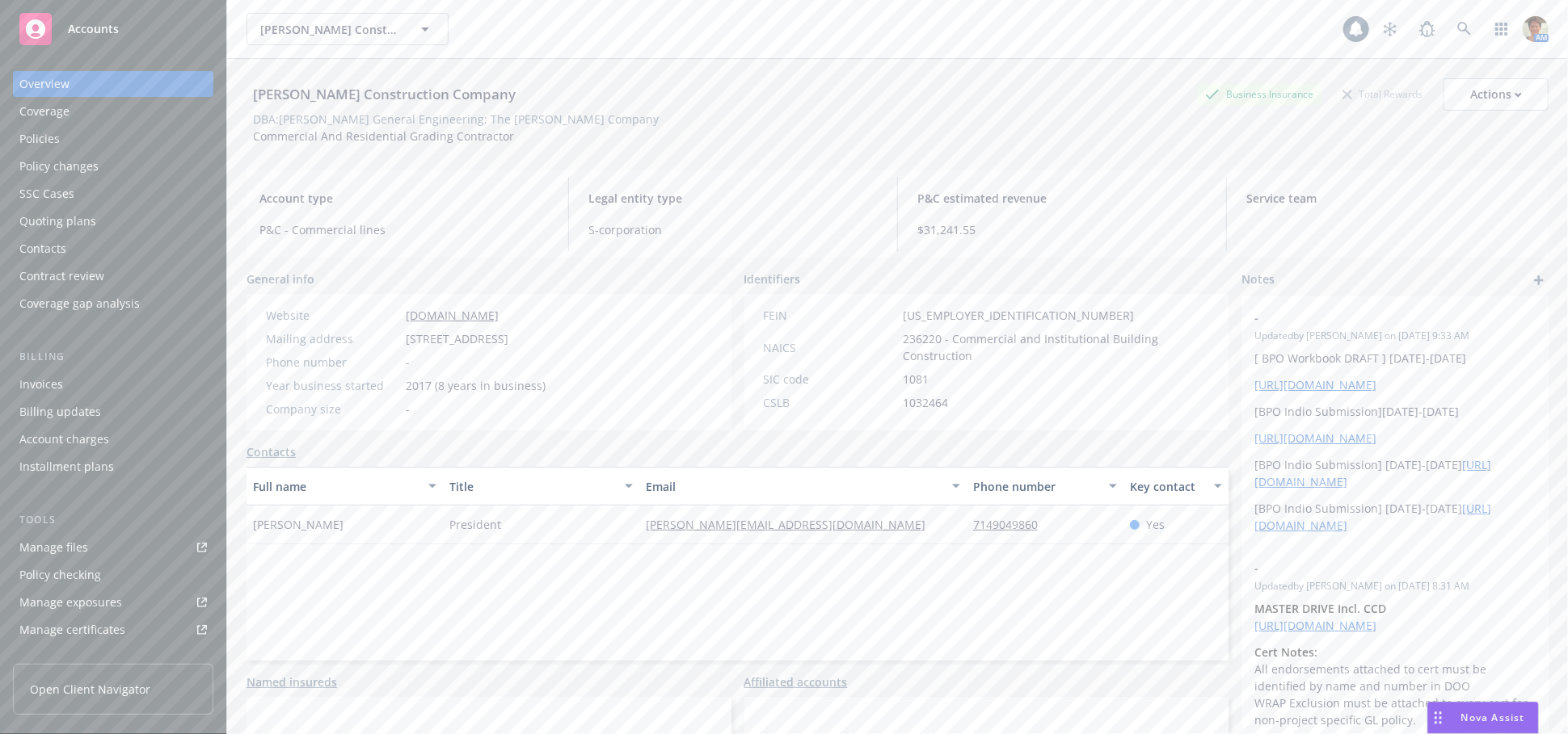
click at [49, 138] on div "Policies" at bounding box center [40, 139] width 41 height 26
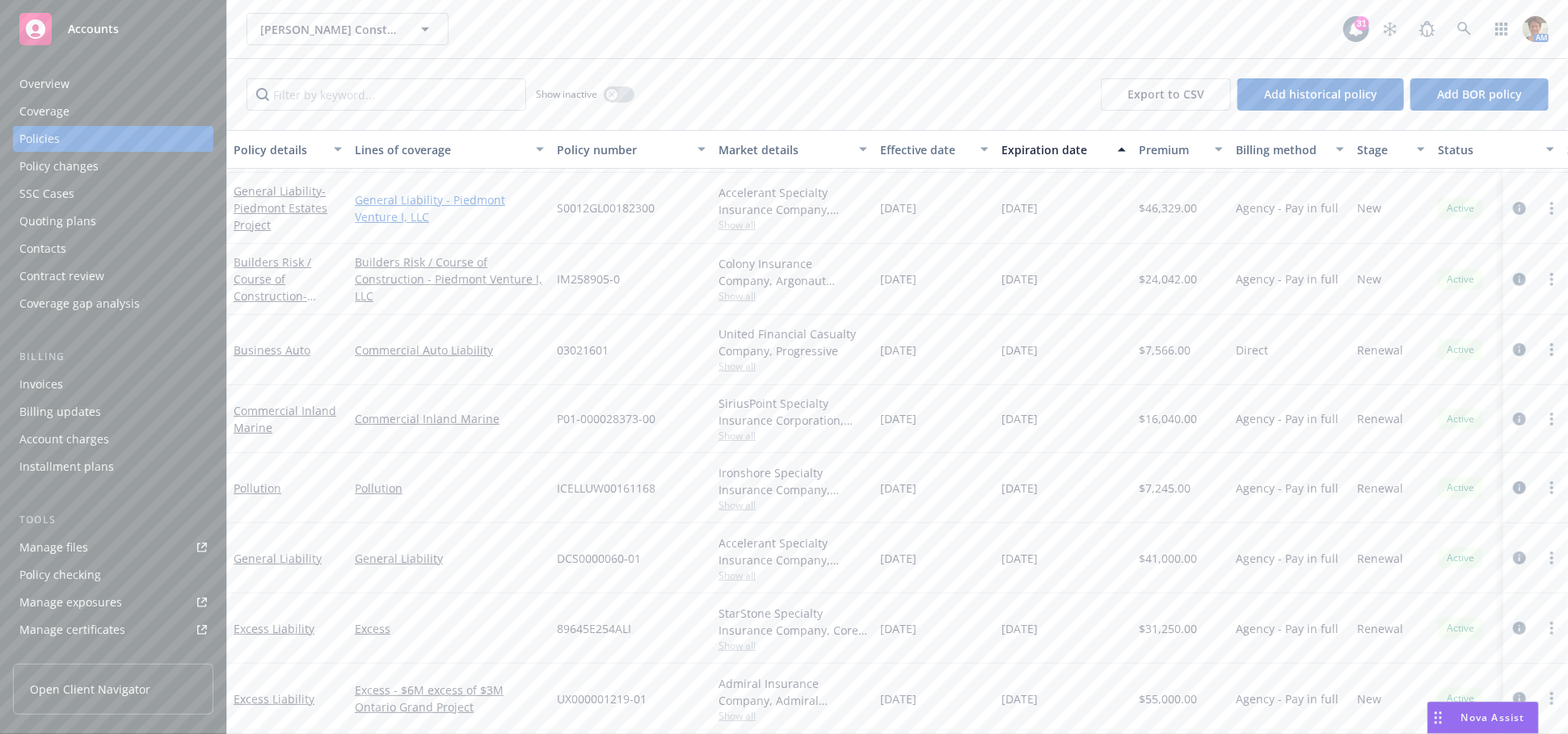
scroll to position [144, 0]
click at [281, 691] on link "Excess Liability" at bounding box center [273, 699] width 81 height 16
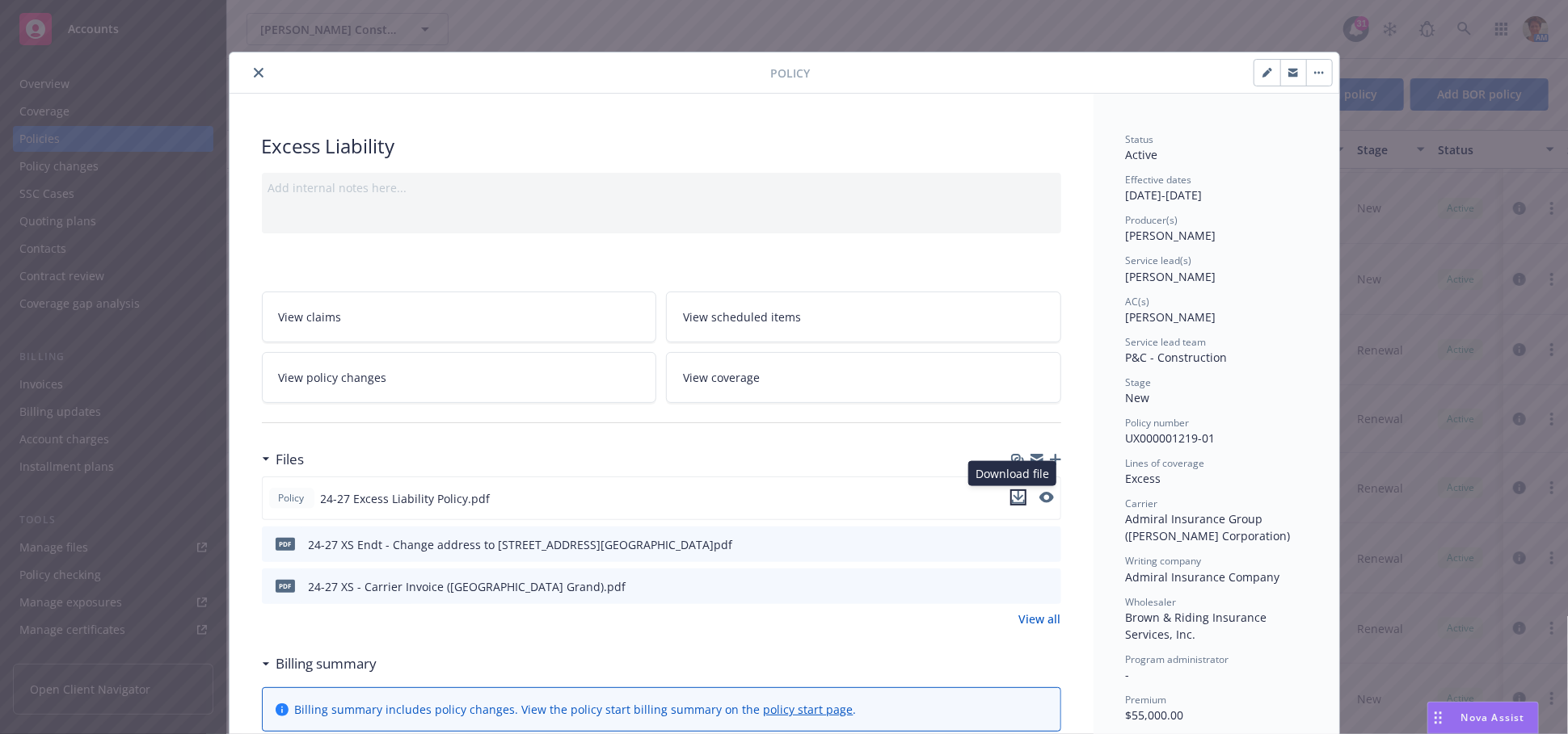
click at [1014, 499] on icon "download file" at bounding box center [1017, 497] width 13 height 13
click at [254, 74] on icon "close" at bounding box center [259, 73] width 10 height 10
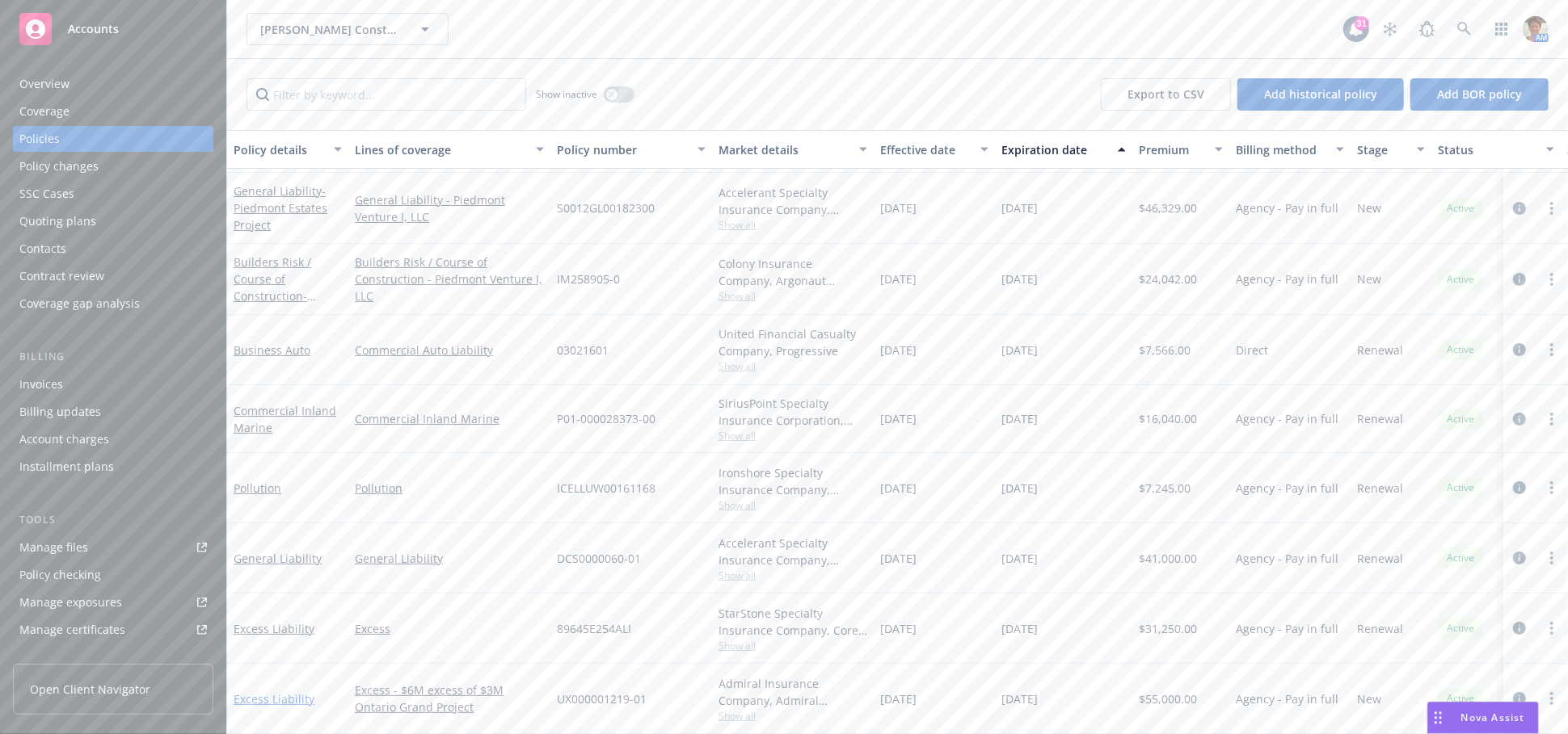
click at [286, 691] on link "Excess Liability" at bounding box center [273, 699] width 81 height 16
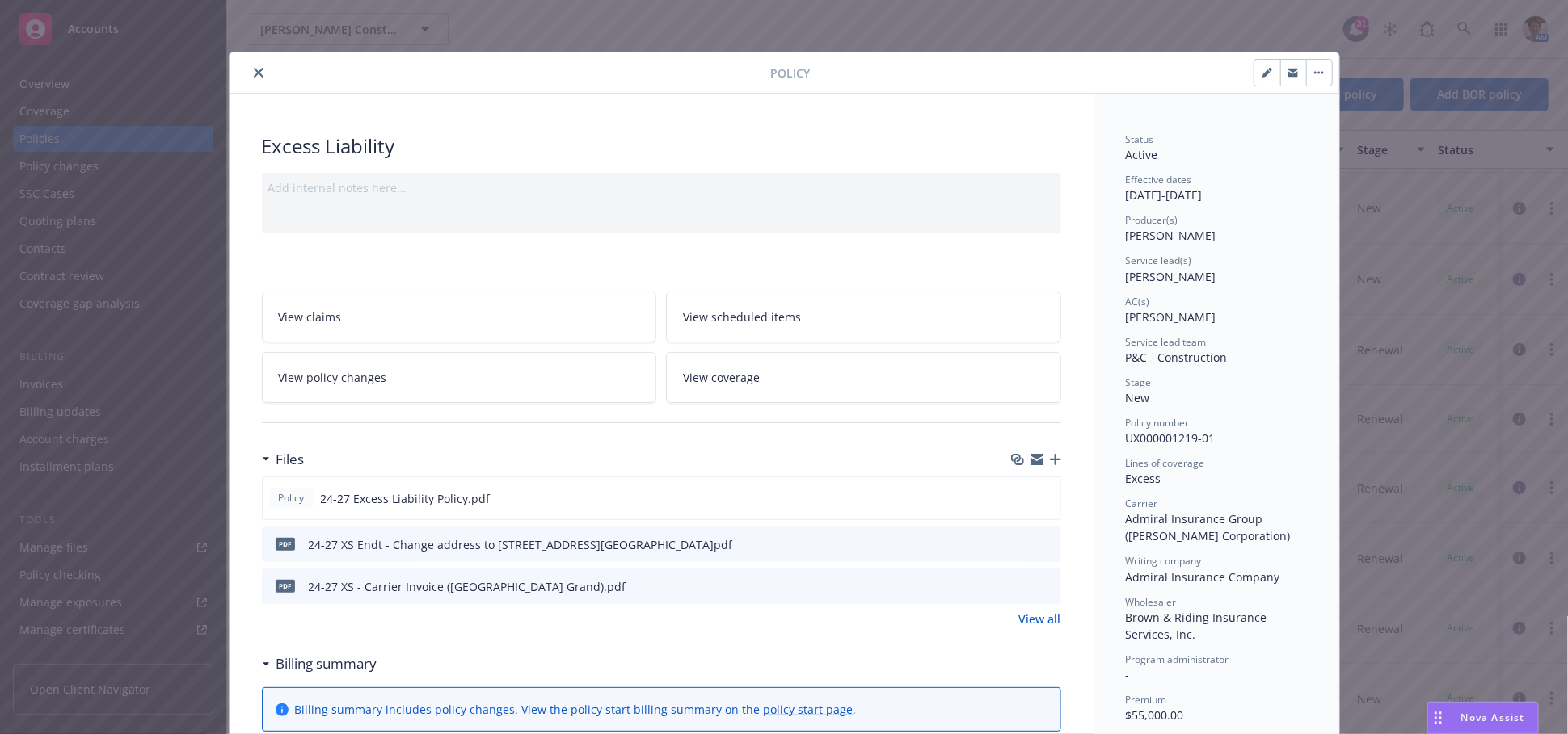
scroll to position [48, 0]
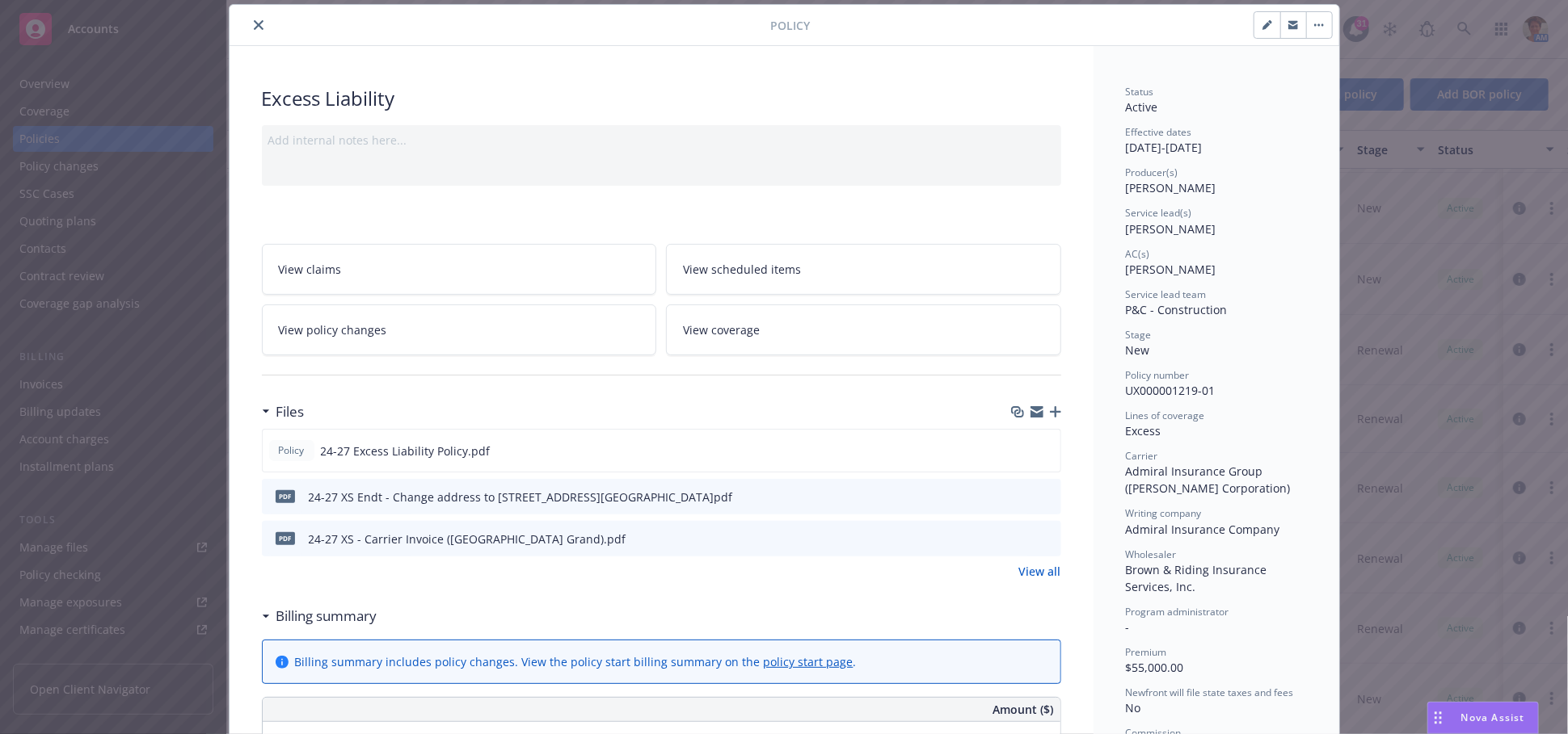
click at [249, 31] on button "close" at bounding box center [259, 25] width 19 height 19
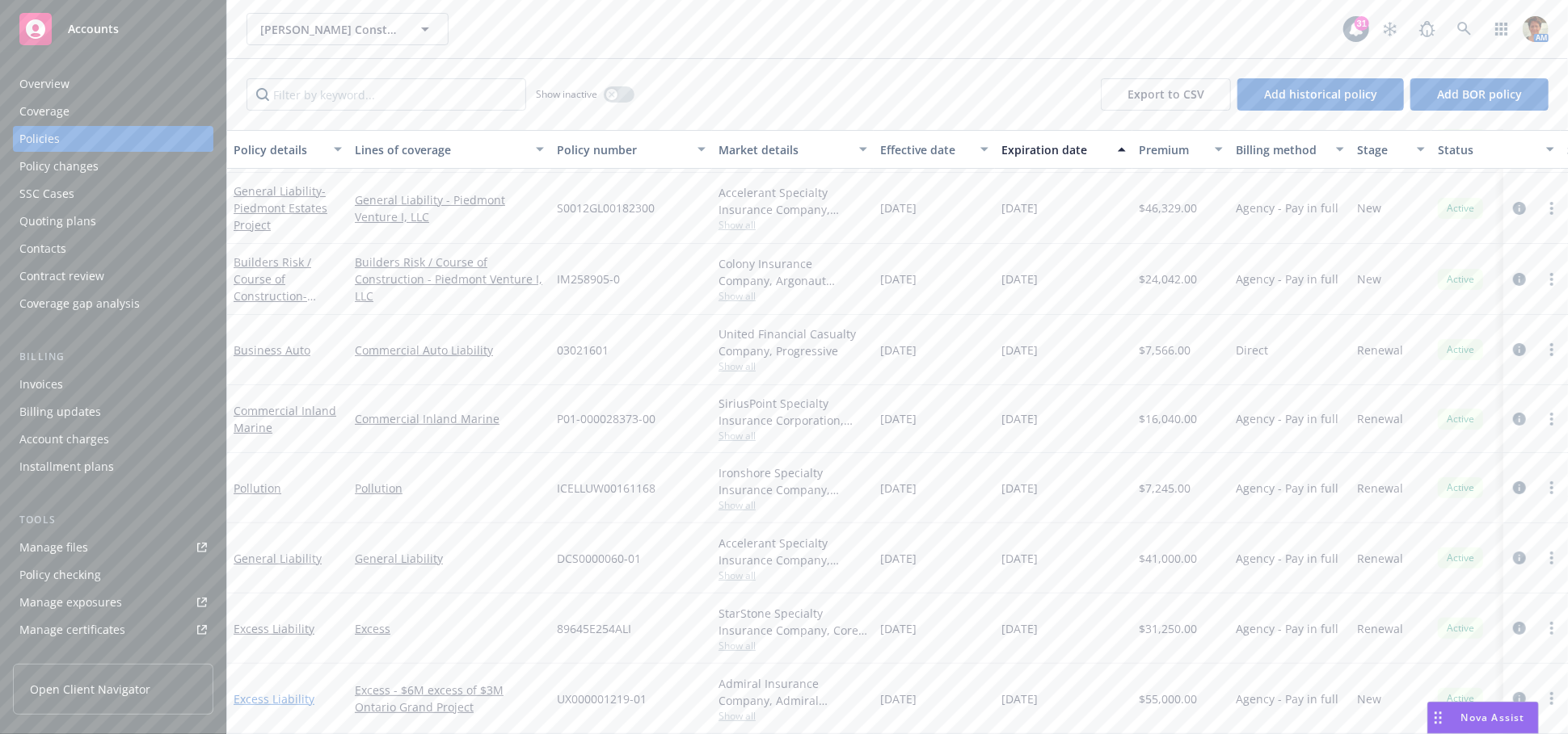
click at [269, 691] on link "Excess Liability" at bounding box center [273, 699] width 81 height 16
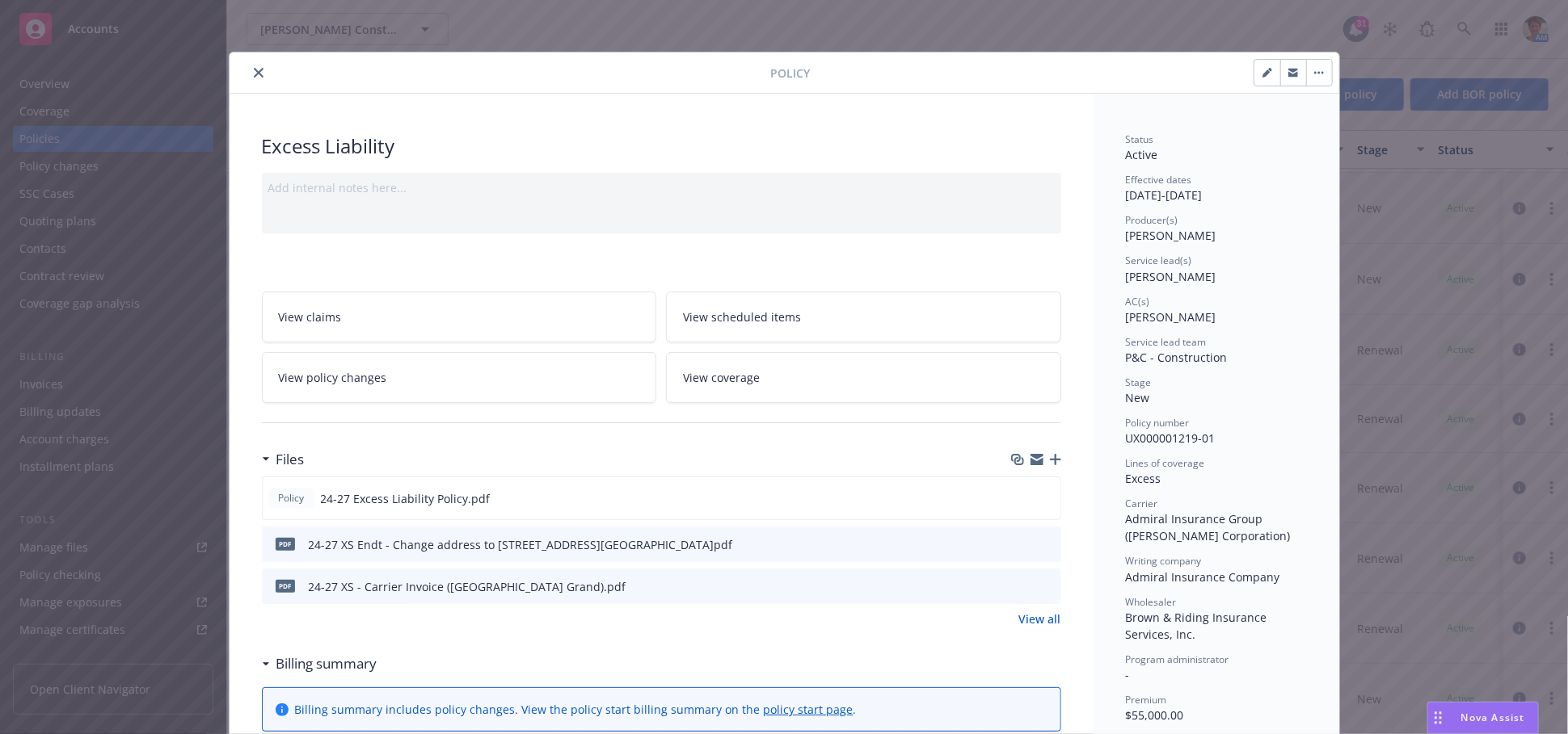
scroll to position [48, 0]
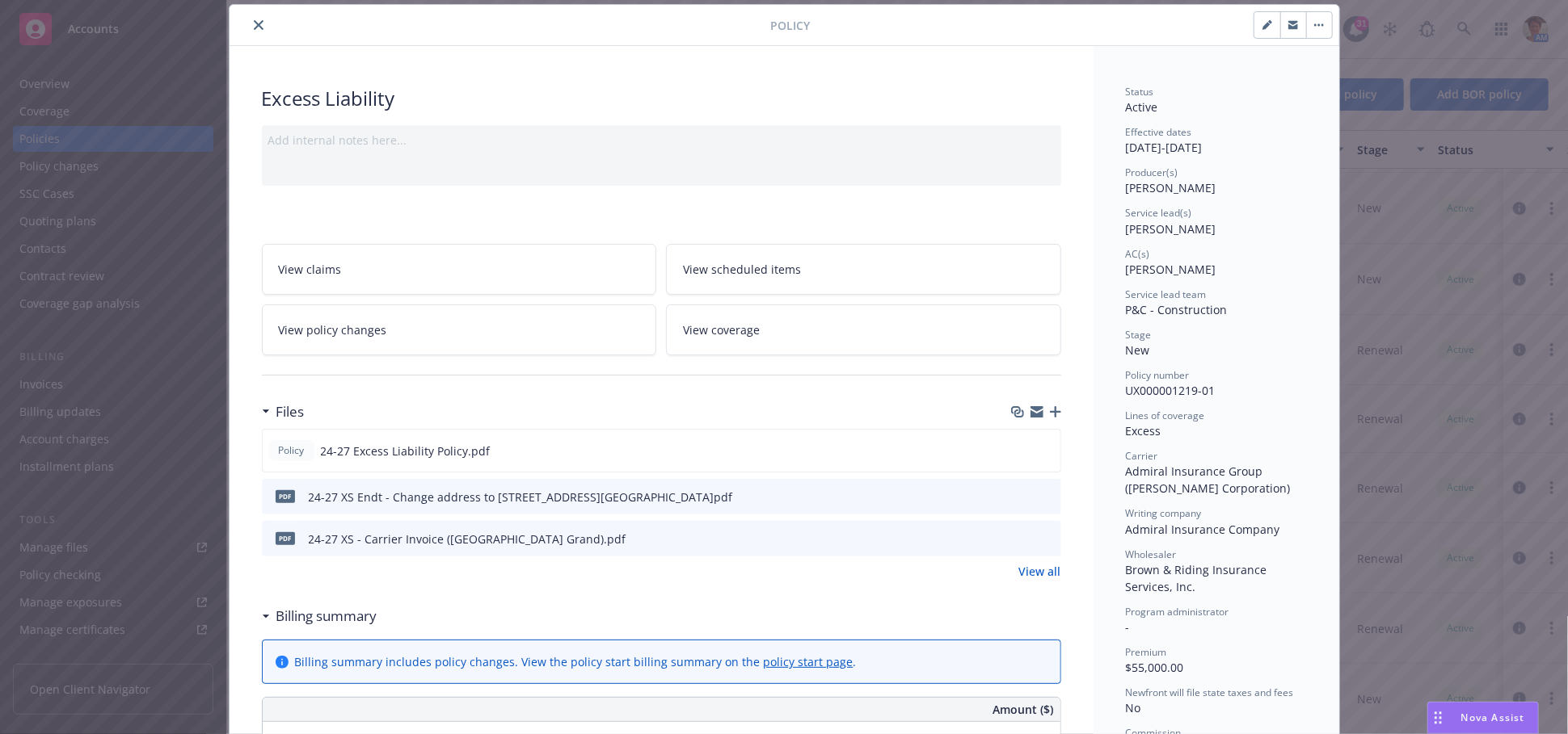
click at [1265, 32] on button "button" at bounding box center [1266, 24] width 26 height 26
select select "NEW"
select select "36"
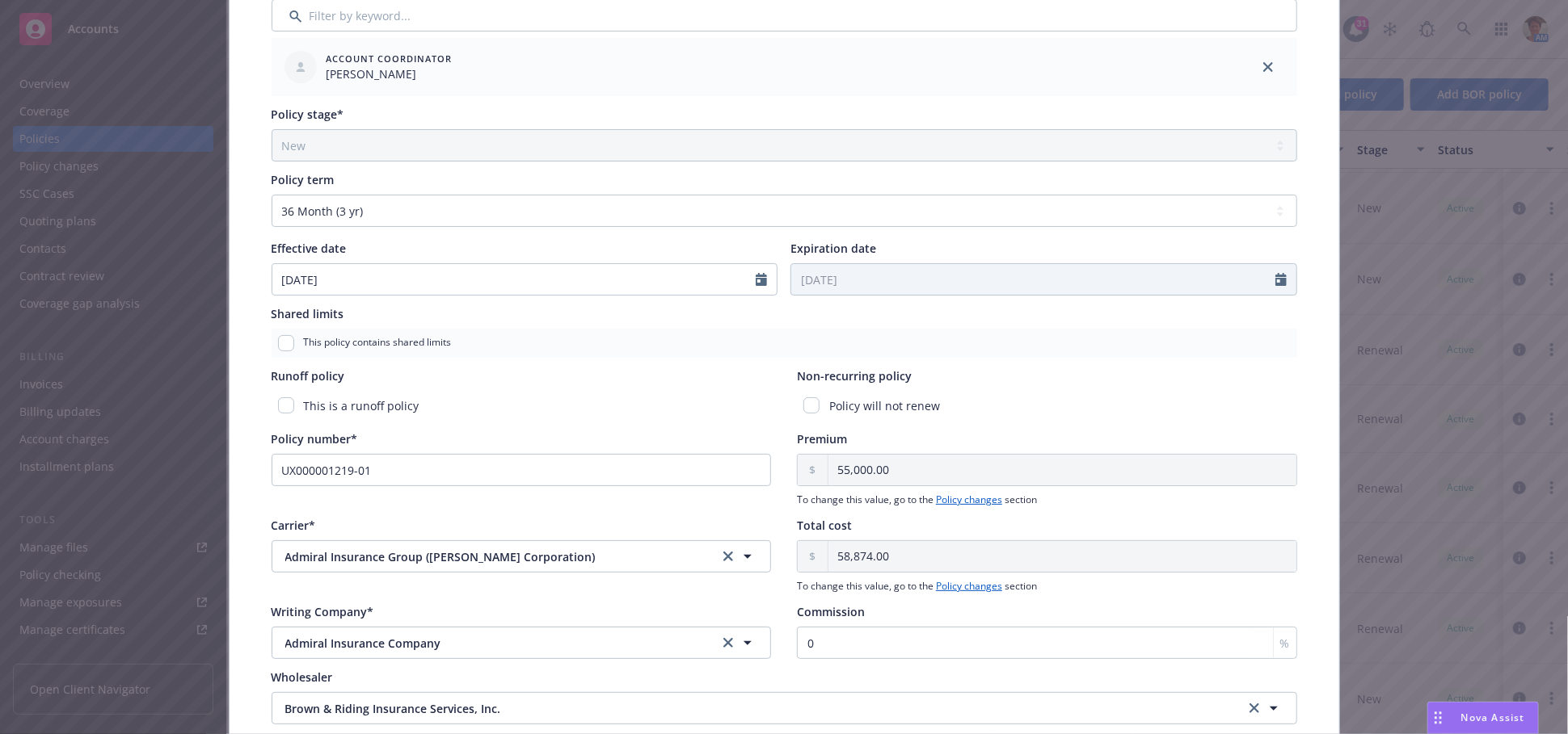
scroll to position [0, 0]
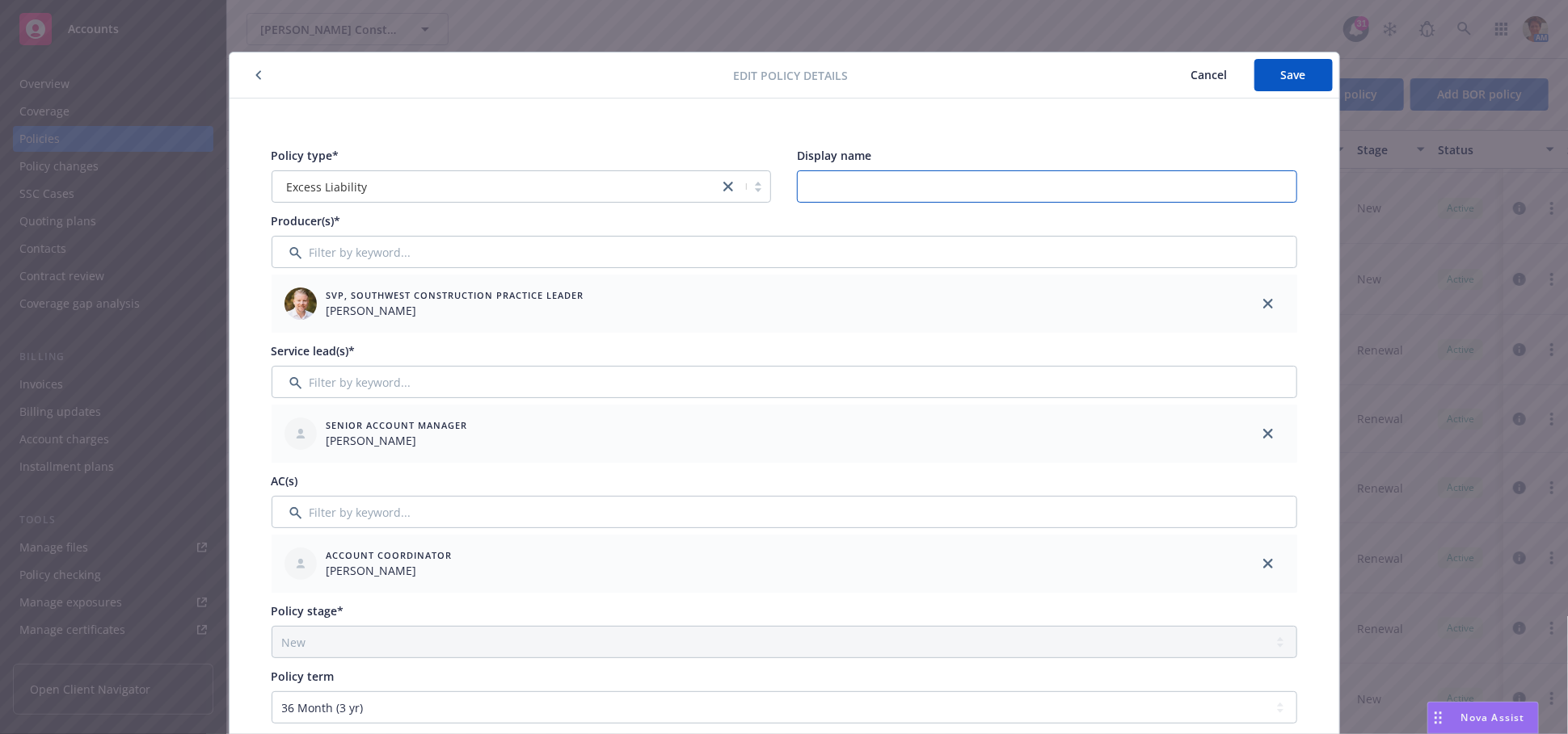
click at [843, 189] on input "Display name" at bounding box center [1047, 186] width 500 height 32
type input "X"
type input "$6Mx (Ontario project) of Practice XS $3M"
click at [1305, 74] on button "Save" at bounding box center [1293, 75] width 79 height 32
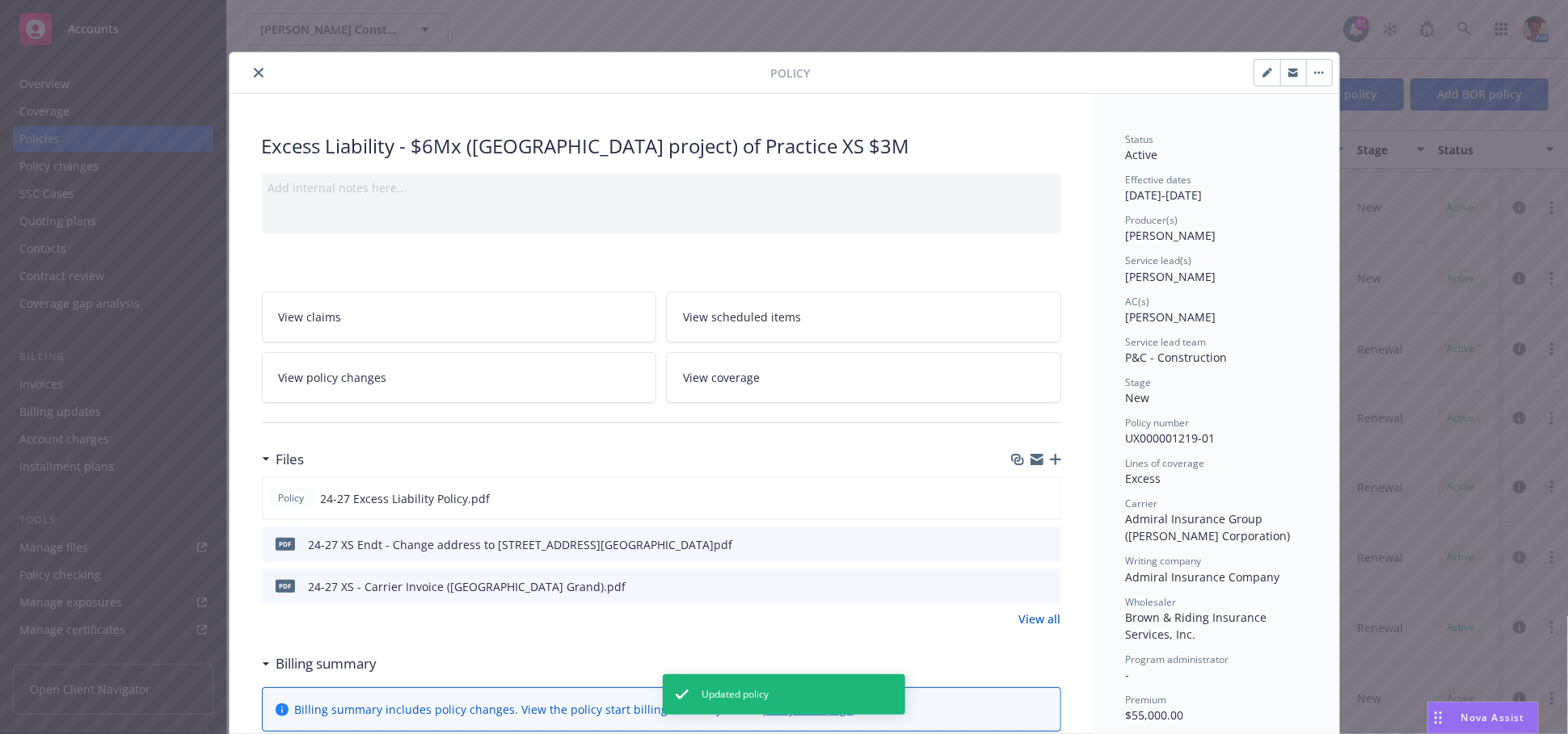
click at [254, 69] on icon "close" at bounding box center [259, 73] width 10 height 10
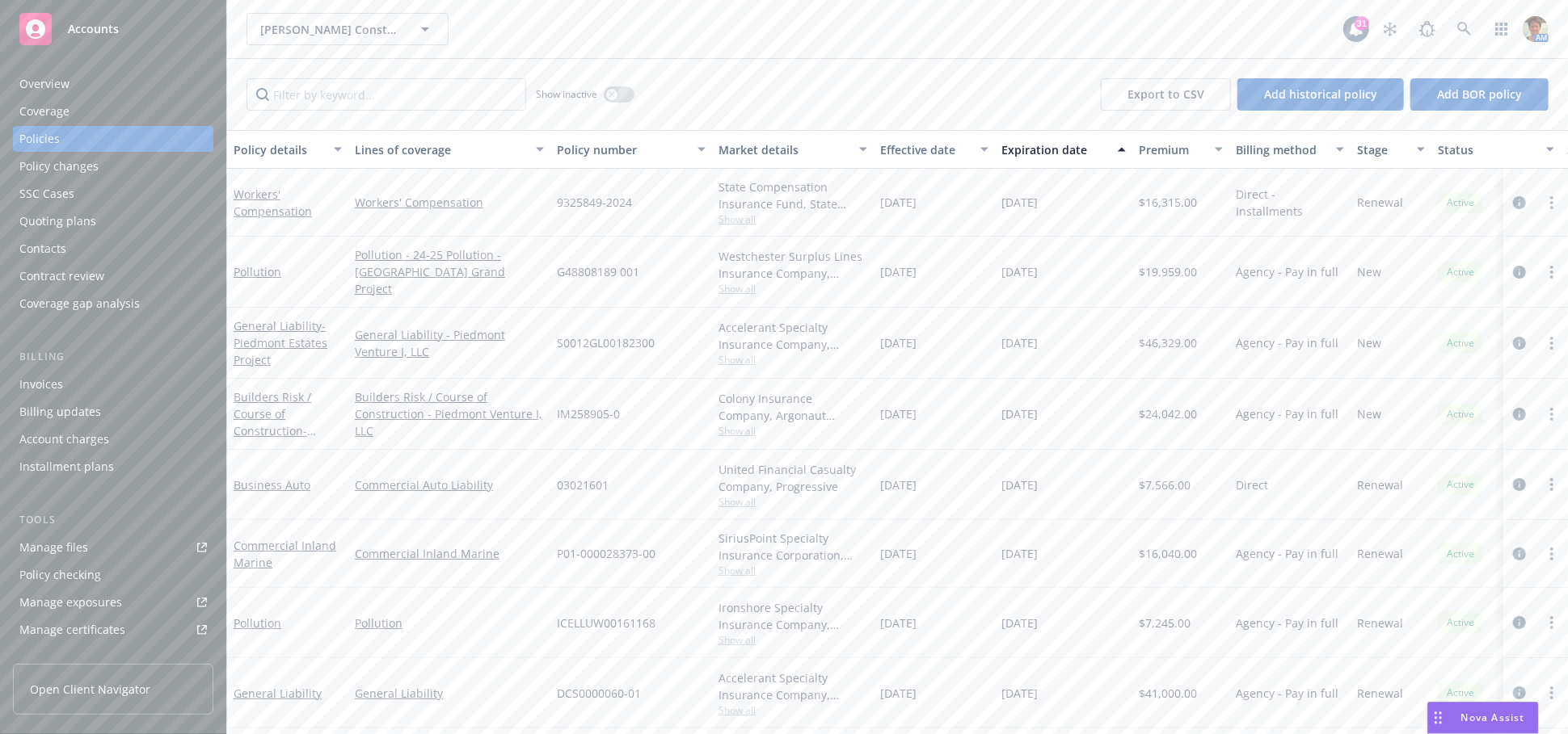
scroll to position [145, 0]
